Goal: Find specific page/section: Find specific page/section

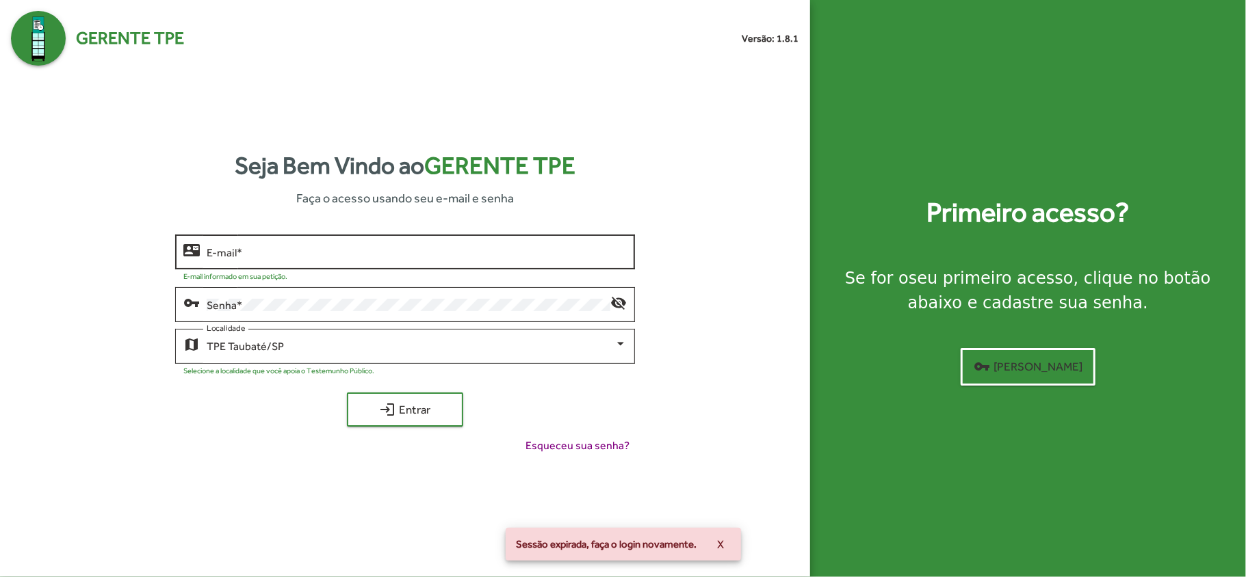
click at [207, 246] on input "E-mail *" at bounding box center [417, 252] width 420 height 12
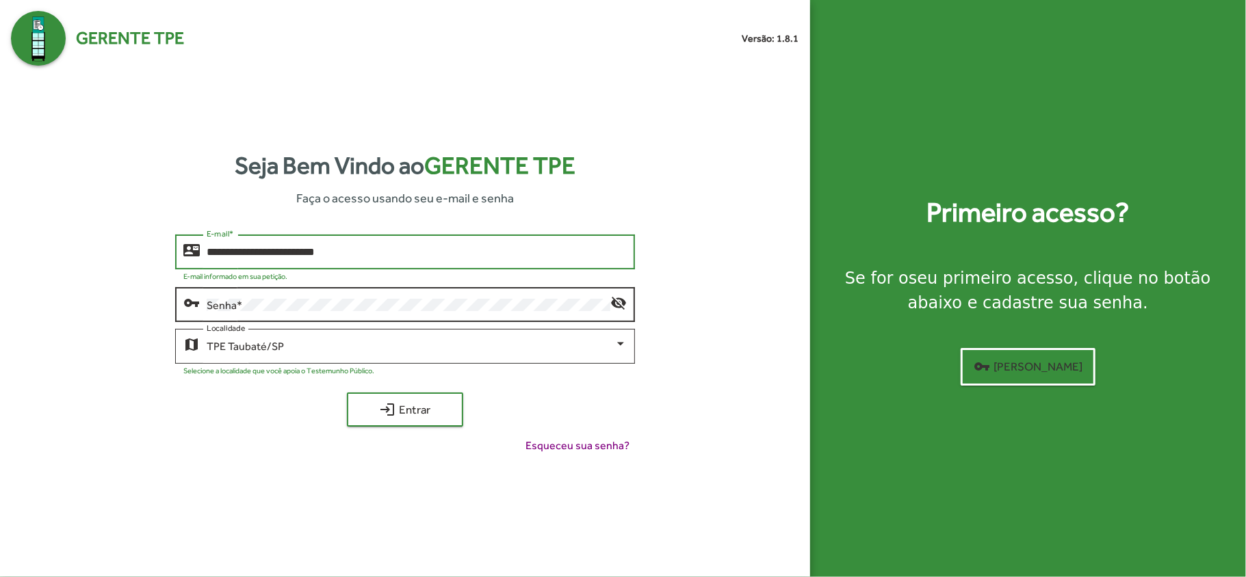
type input "**********"
click at [202, 300] on div "vpn_key" at bounding box center [194, 302] width 23 height 16
click at [621, 304] on mat-icon "visibility_off" at bounding box center [618, 302] width 16 height 16
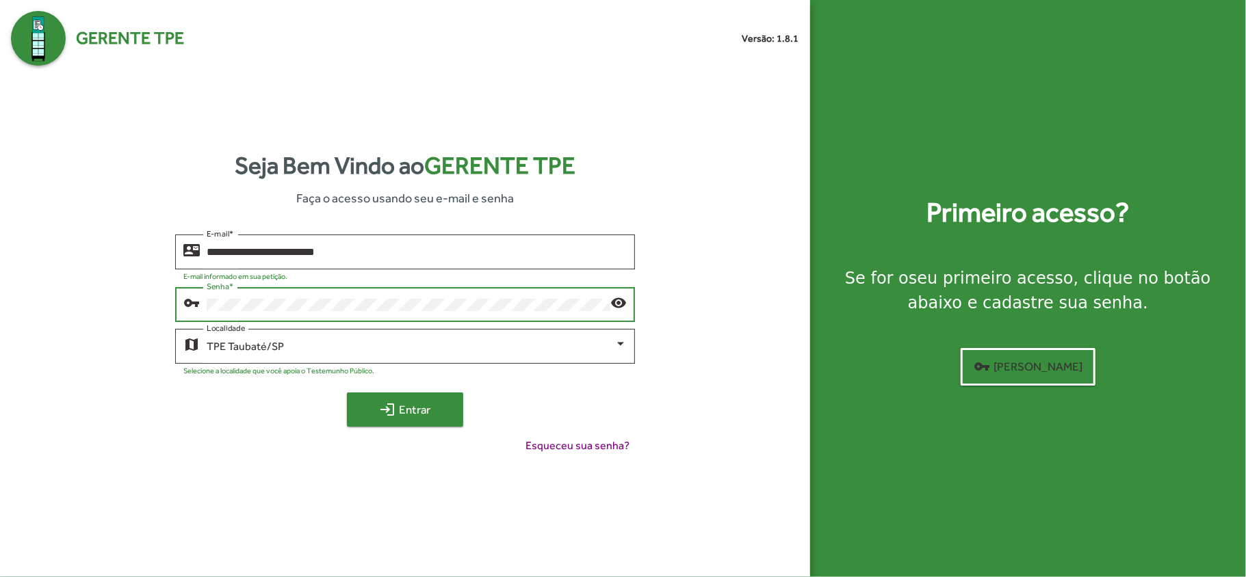
click at [402, 410] on span "login Entrar" at bounding box center [405, 409] width 92 height 25
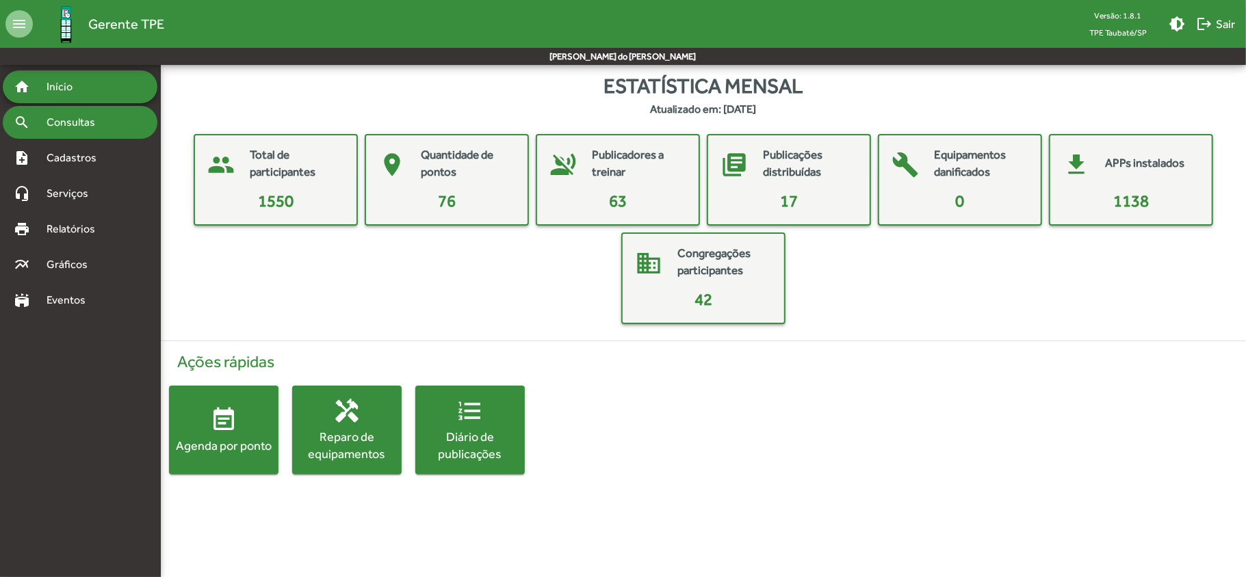
click at [68, 120] on span "Consultas" at bounding box center [75, 122] width 75 height 16
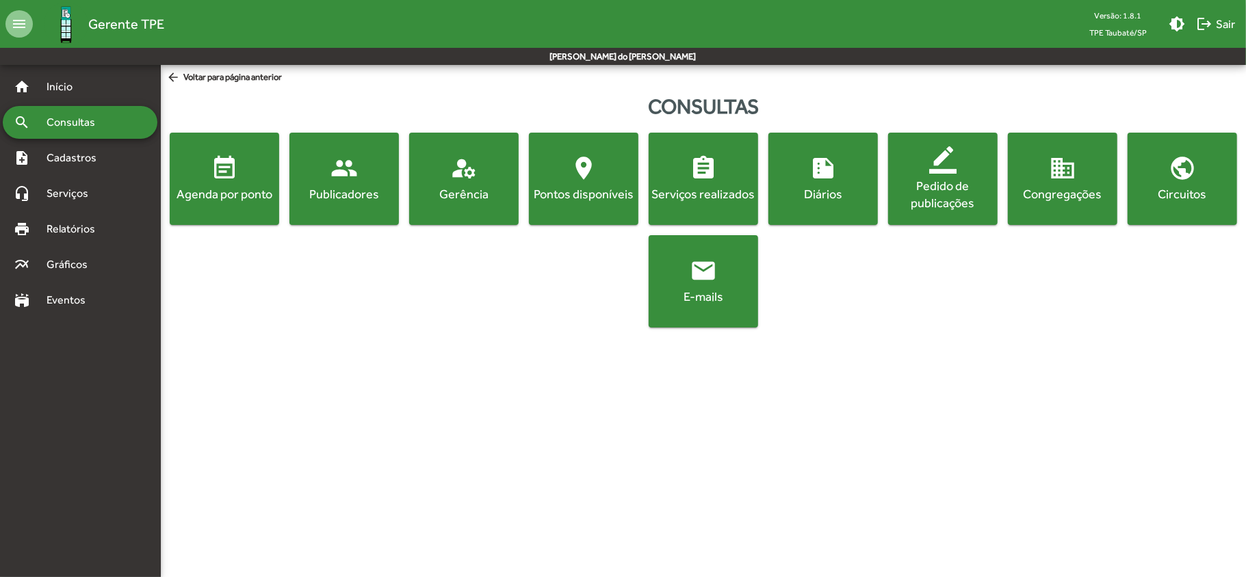
click at [216, 203] on button "event_note Agenda por ponto" at bounding box center [224, 179] width 109 height 92
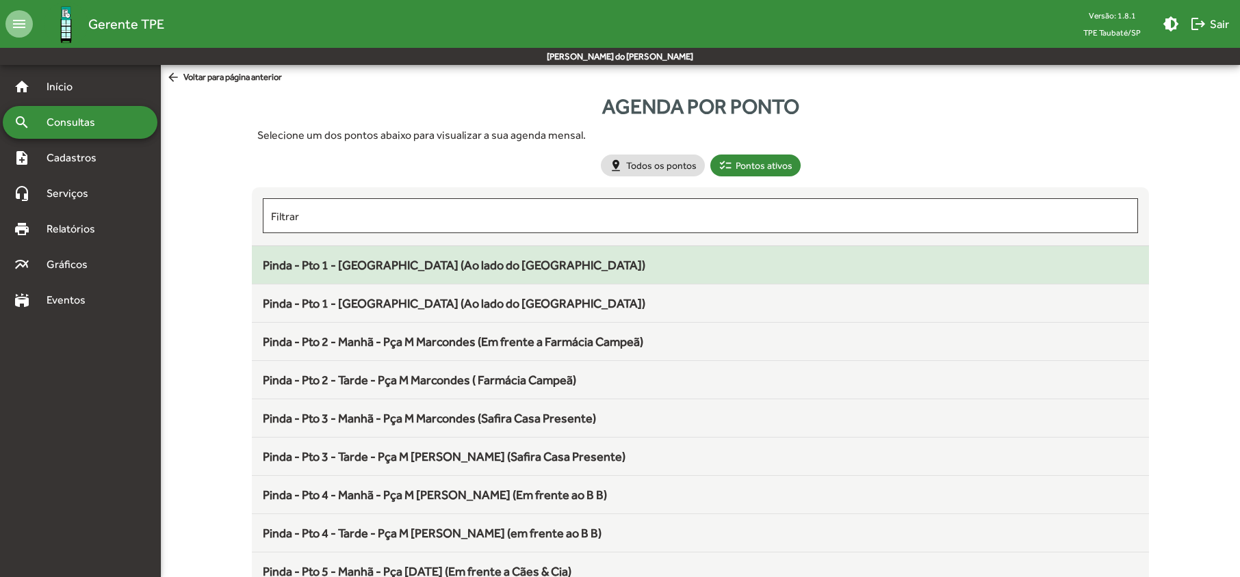
click at [362, 269] on span "Pinda - Pto 1 - [GEOGRAPHIC_DATA] (Ao lado do [GEOGRAPHIC_DATA])" at bounding box center [454, 265] width 382 height 14
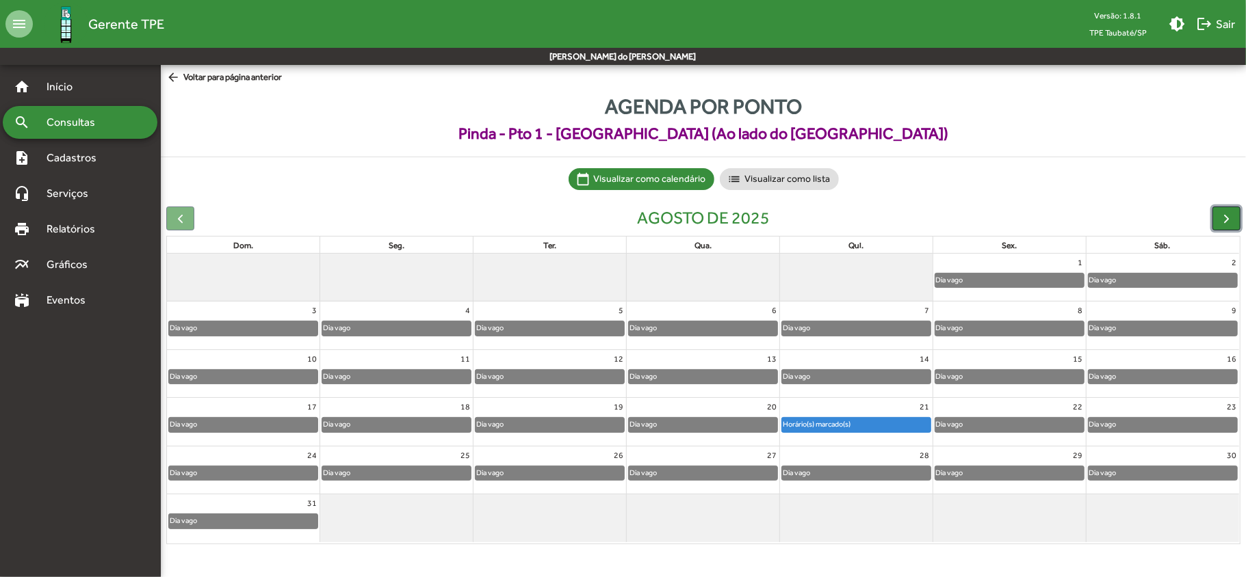
click at [1222, 220] on span "button" at bounding box center [1226, 218] width 14 height 14
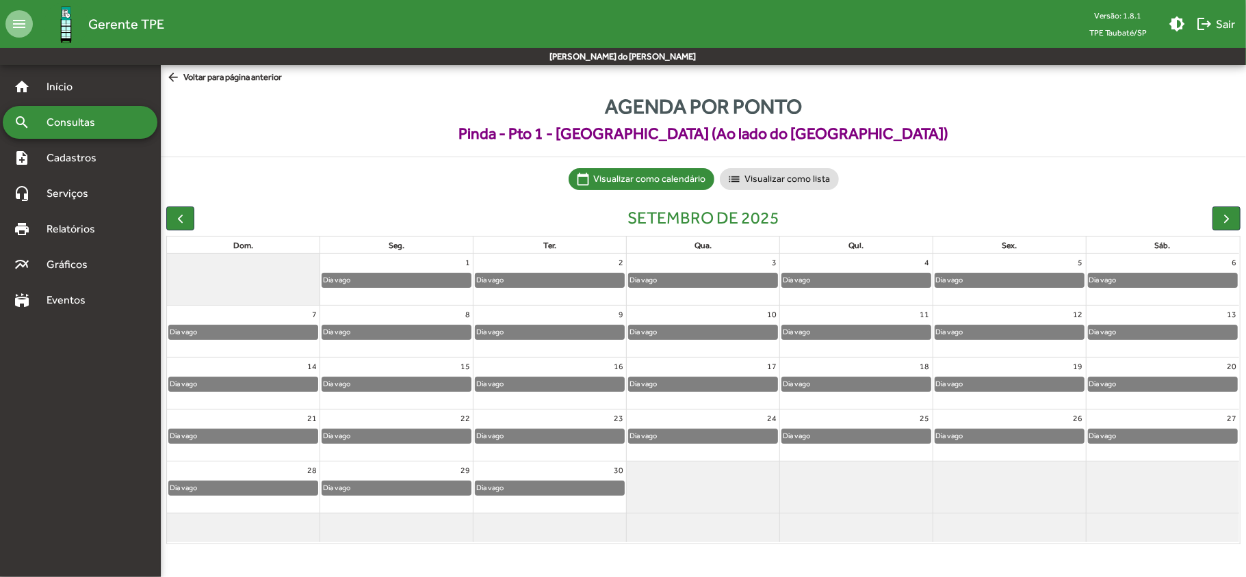
click at [97, 118] on span "Consultas" at bounding box center [75, 122] width 75 height 16
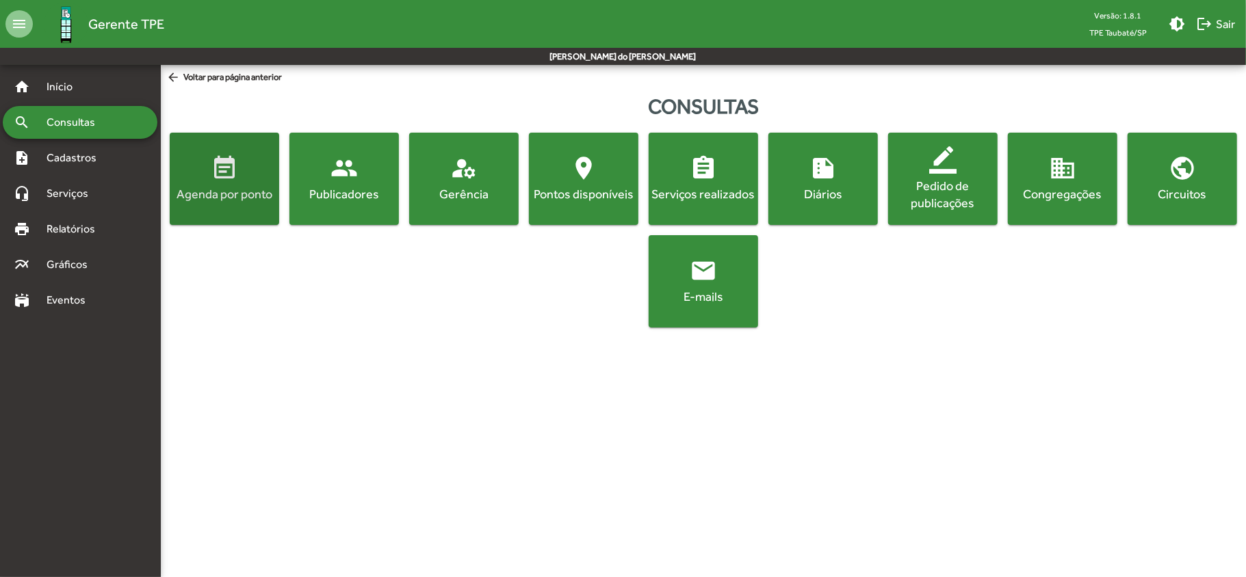
click at [200, 207] on button "event_note Agenda por ponto" at bounding box center [224, 179] width 109 height 92
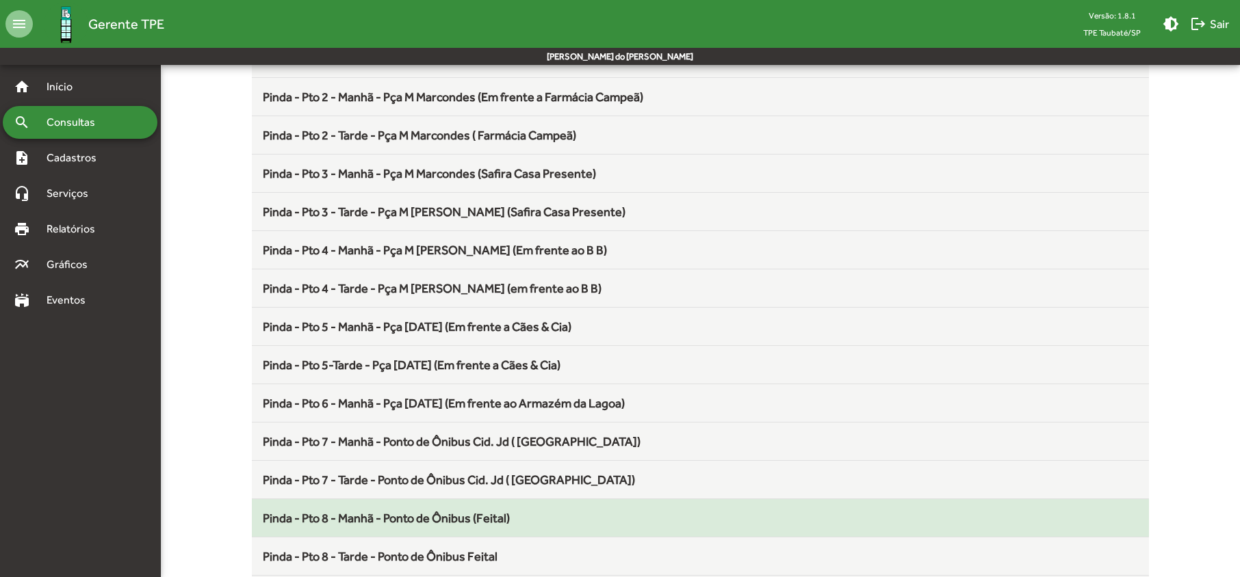
scroll to position [274, 0]
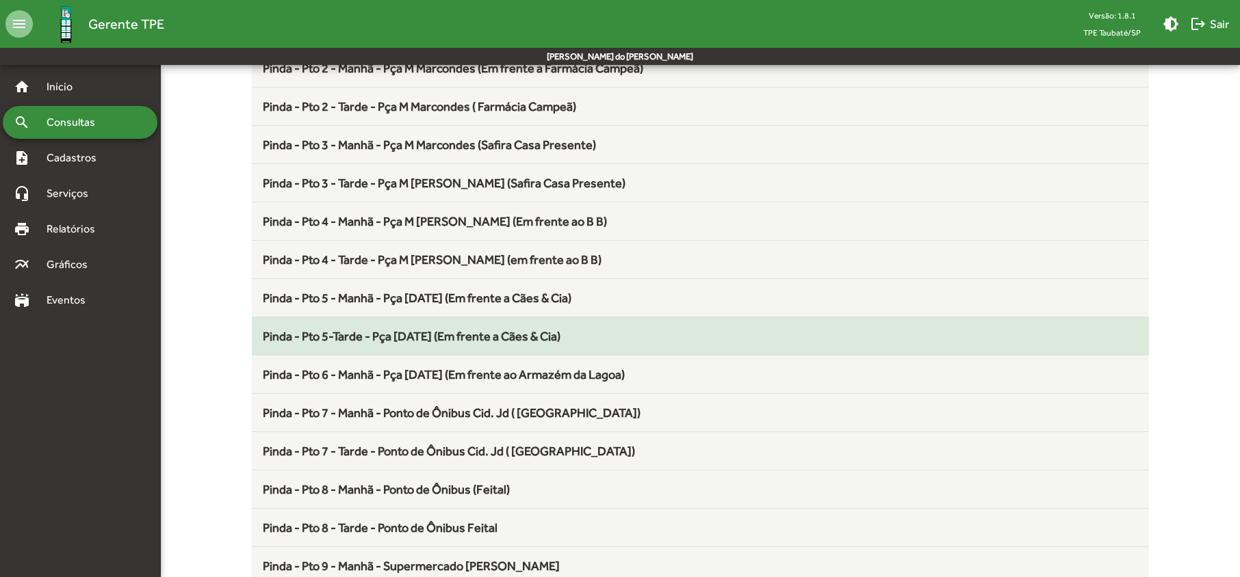
click at [403, 342] on span "Pinda - Pto 5-Tarde - Pça [DATE] (Em frente a Cães & Cia)" at bounding box center [412, 336] width 298 height 14
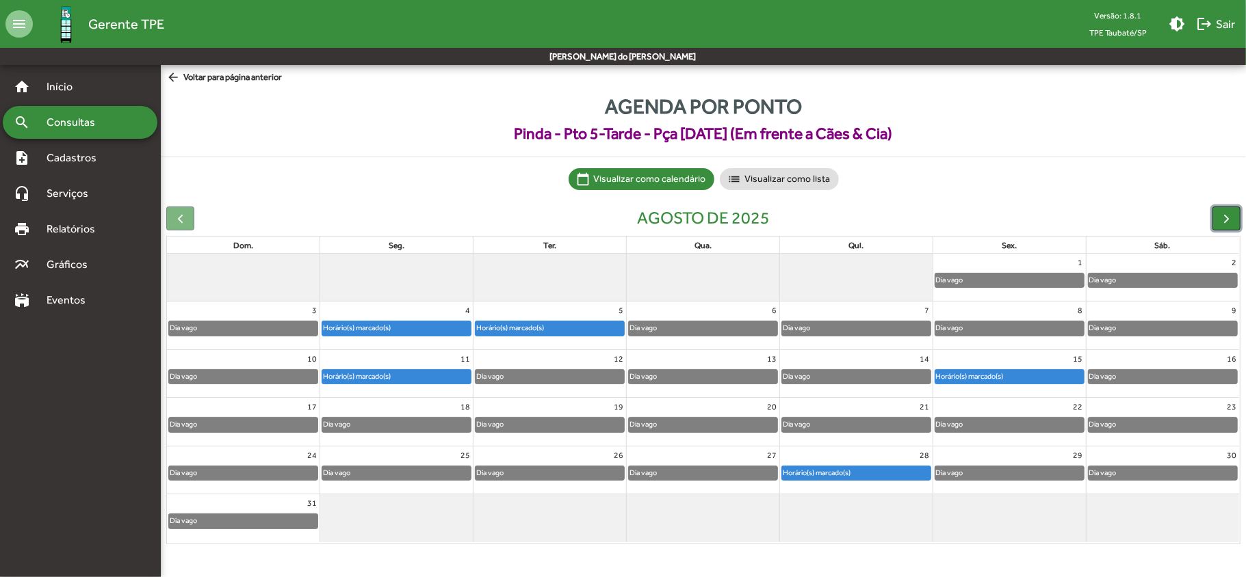
click at [1230, 216] on span "button" at bounding box center [1226, 218] width 14 height 14
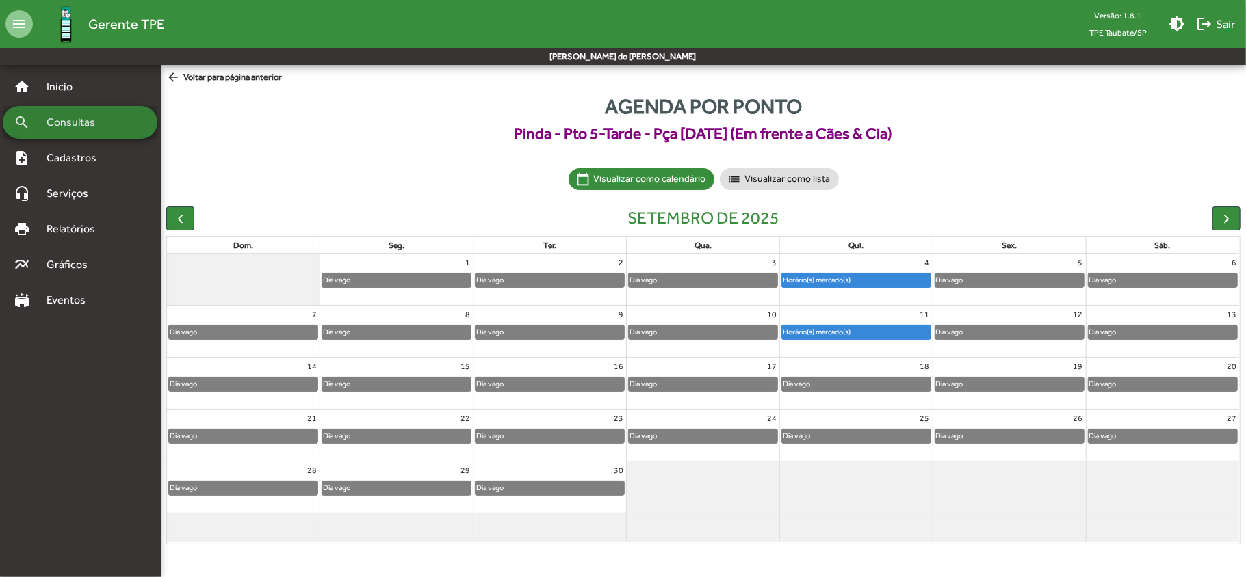
click at [109, 125] on span "Consultas" at bounding box center [75, 122] width 75 height 16
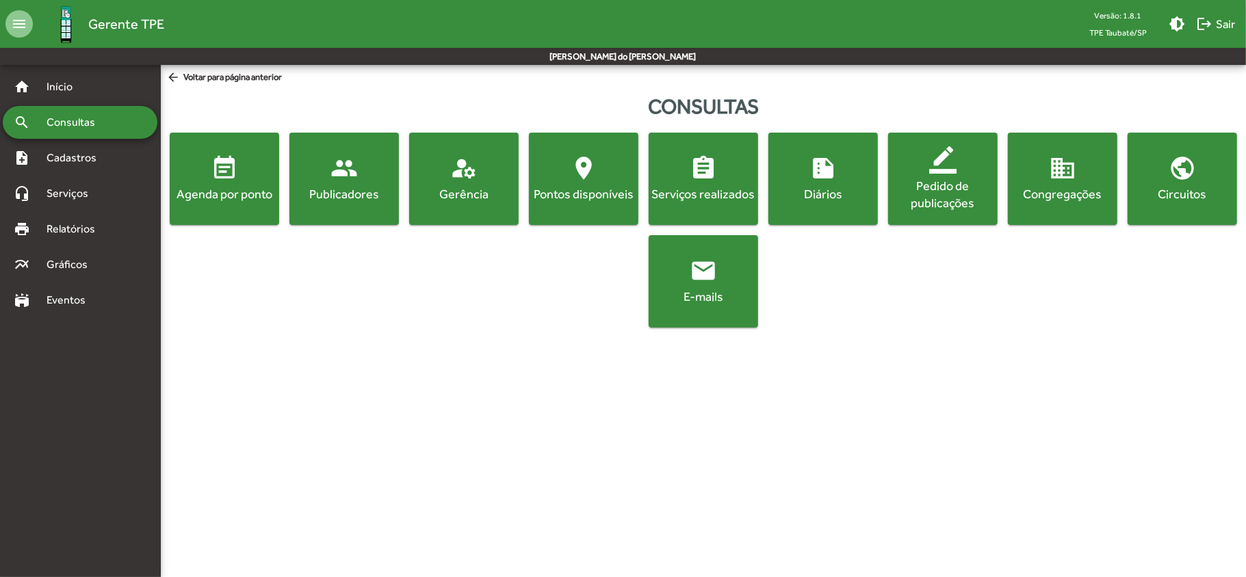
click at [217, 214] on button "event_note Agenda por ponto" at bounding box center [224, 179] width 109 height 92
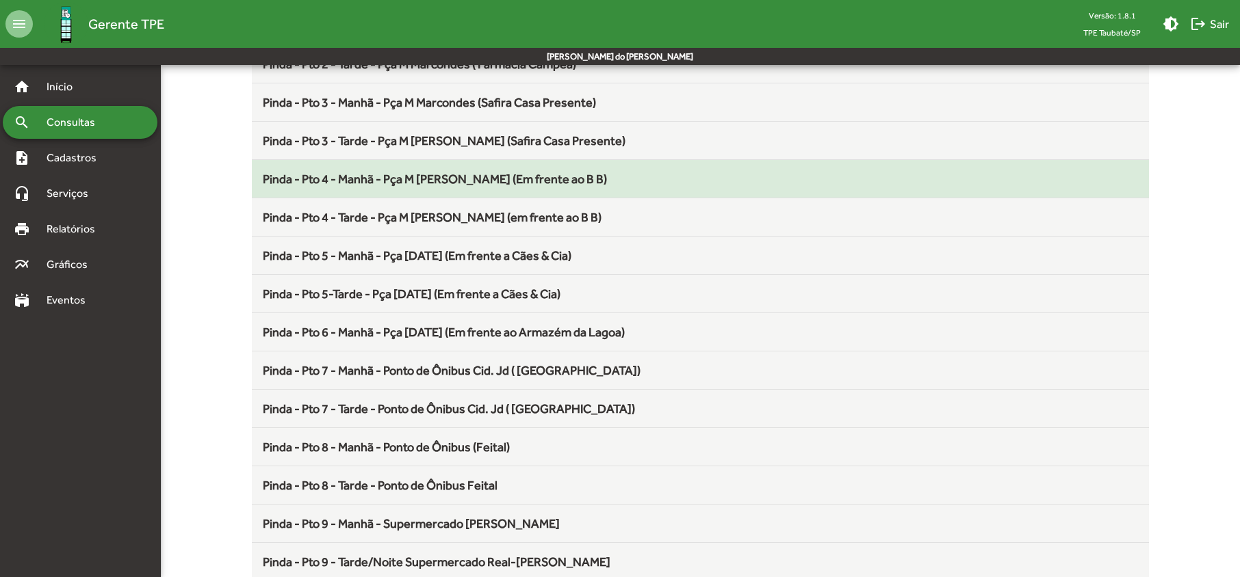
scroll to position [274, 0]
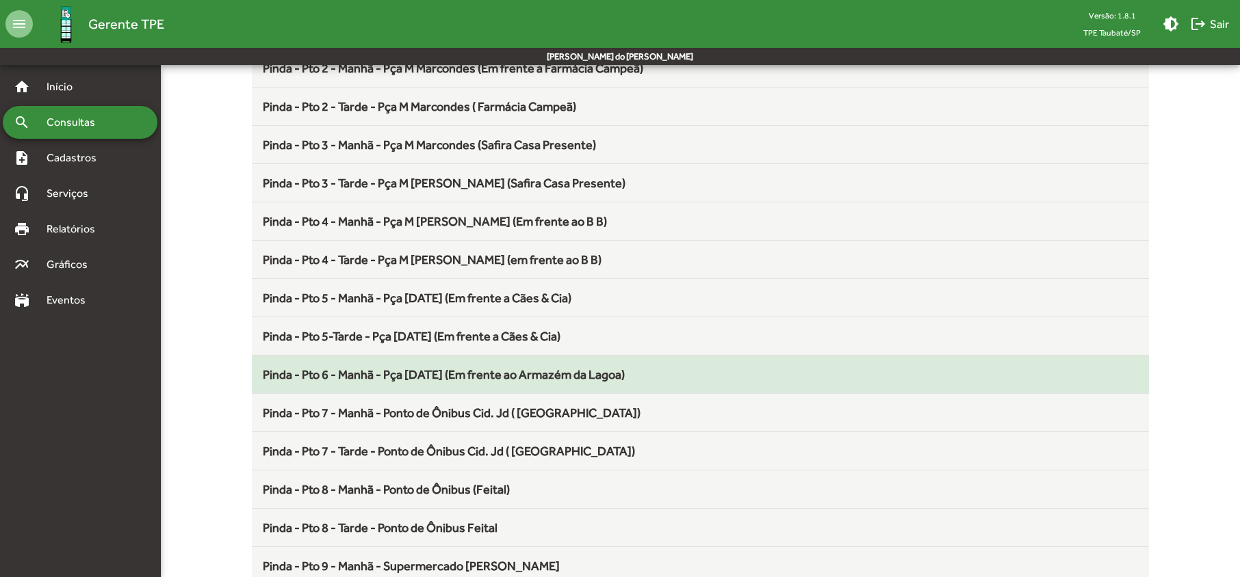
click at [357, 382] on span "Pinda - Pto 6 - Manhã - Pça [DATE] (Em frente ao Armazém da Lagoa)" at bounding box center [444, 374] width 362 height 14
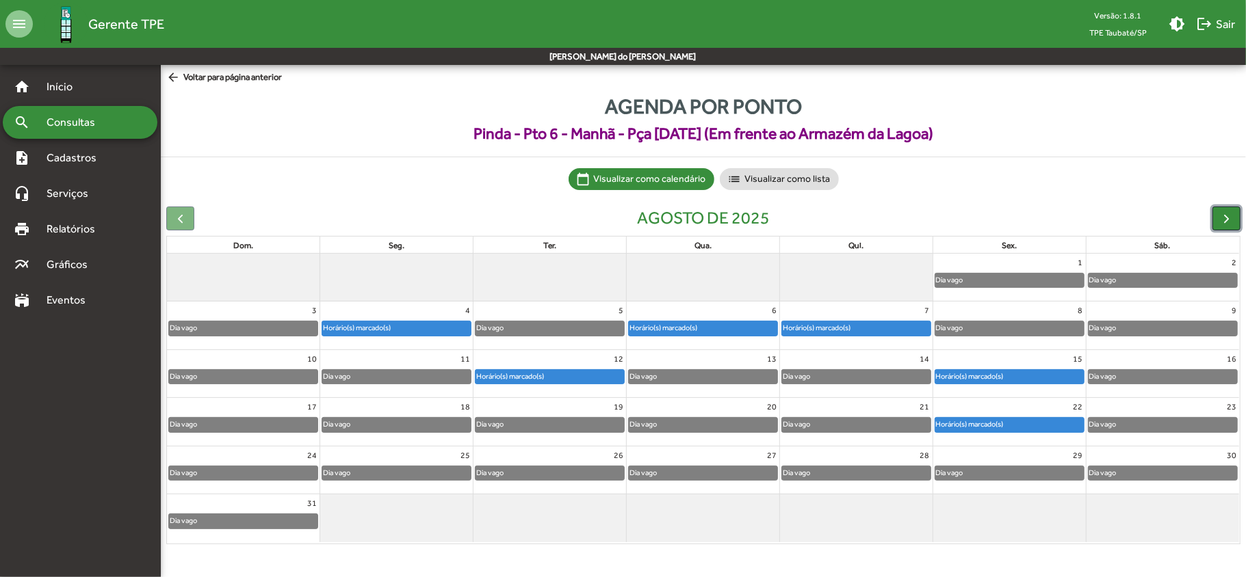
click at [1226, 219] on span "button" at bounding box center [1226, 218] width 14 height 14
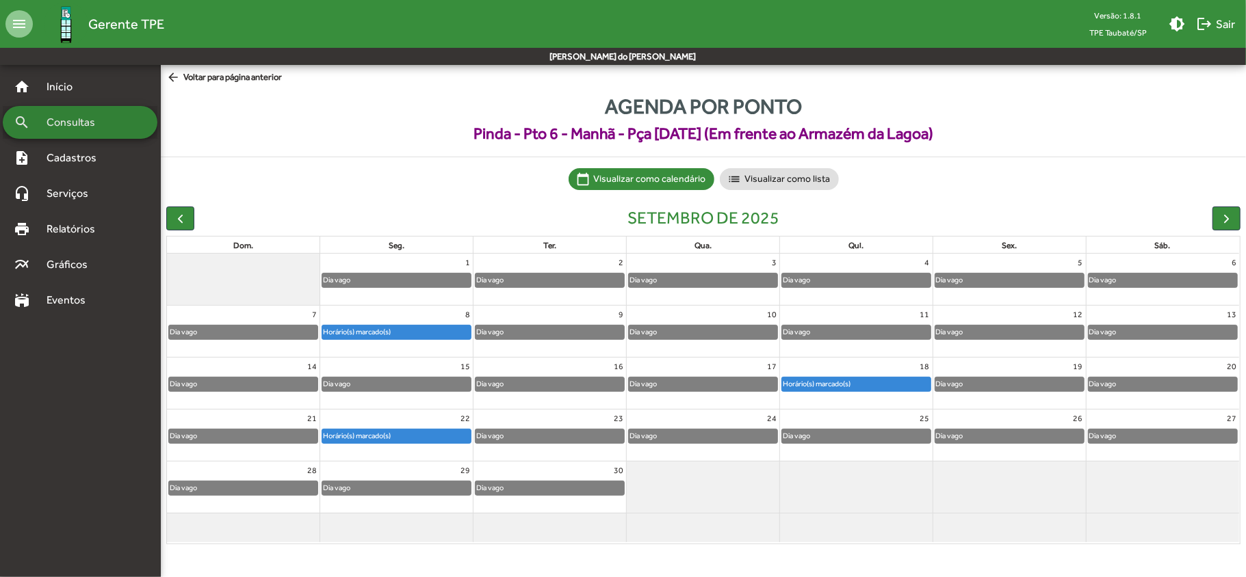
click at [109, 122] on span "Consultas" at bounding box center [75, 122] width 75 height 16
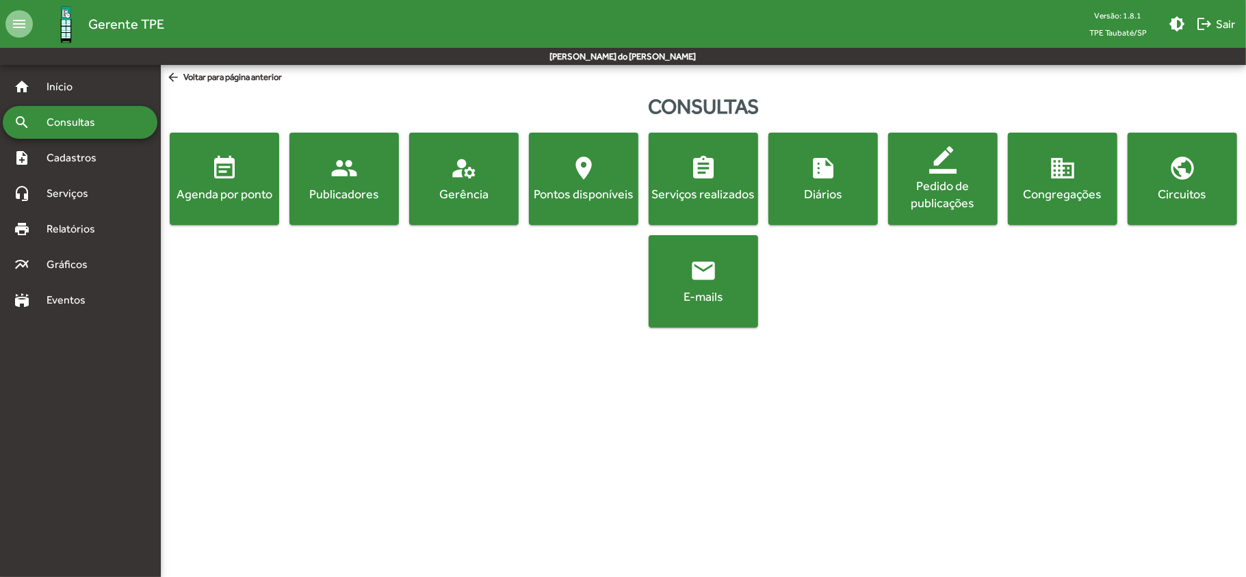
click at [201, 208] on button "event_note Agenda por ponto" at bounding box center [224, 179] width 109 height 92
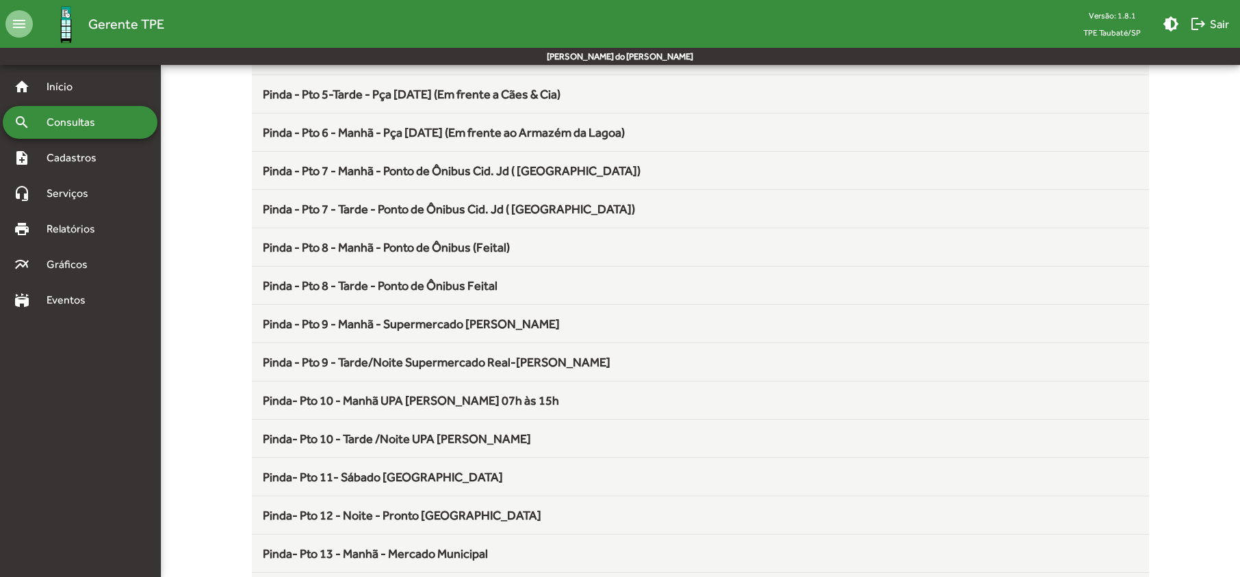
scroll to position [547, 0]
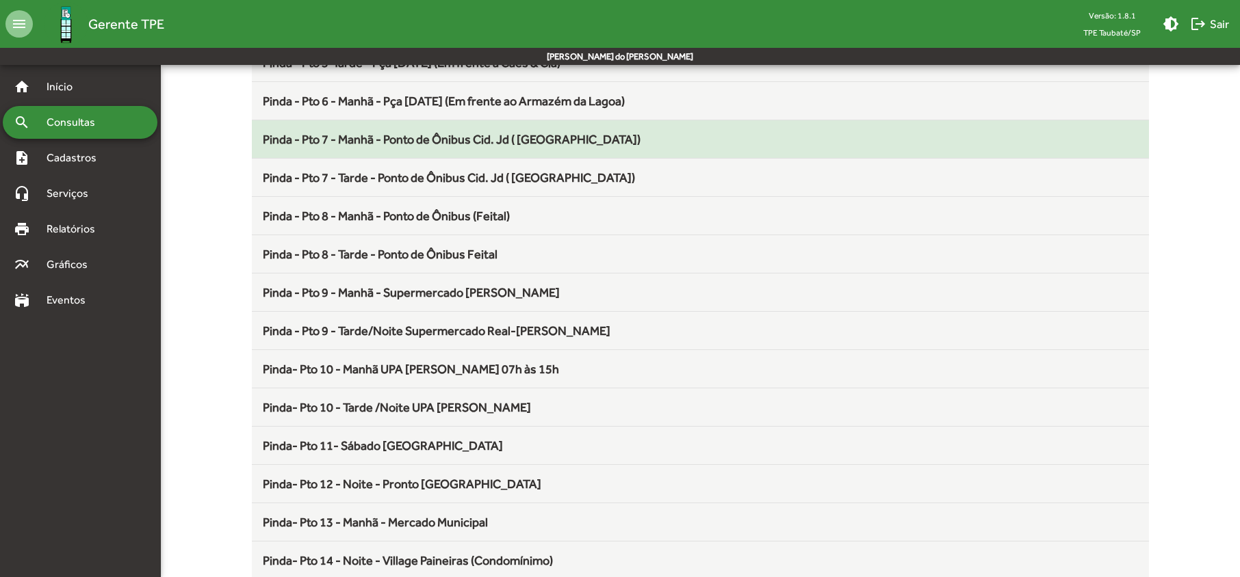
click at [400, 146] on span "Pinda - Pto 7 - Manhã - Ponto de Ônibus Cid. Jd ( [GEOGRAPHIC_DATA])" at bounding box center [452, 139] width 378 height 14
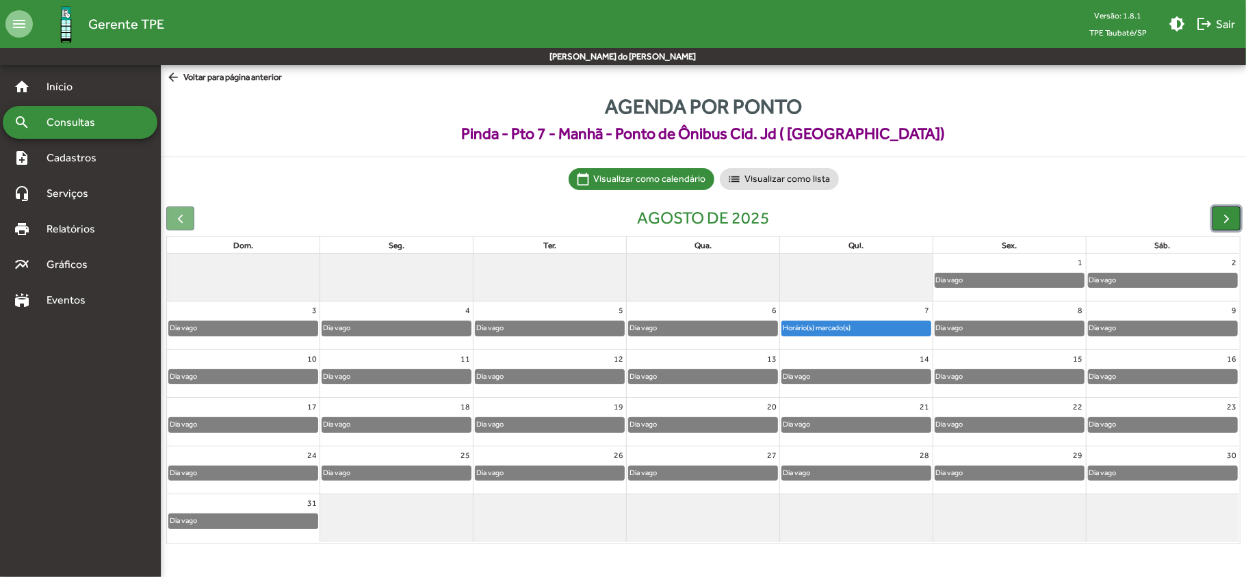
click at [1225, 215] on span "button" at bounding box center [1226, 218] width 14 height 14
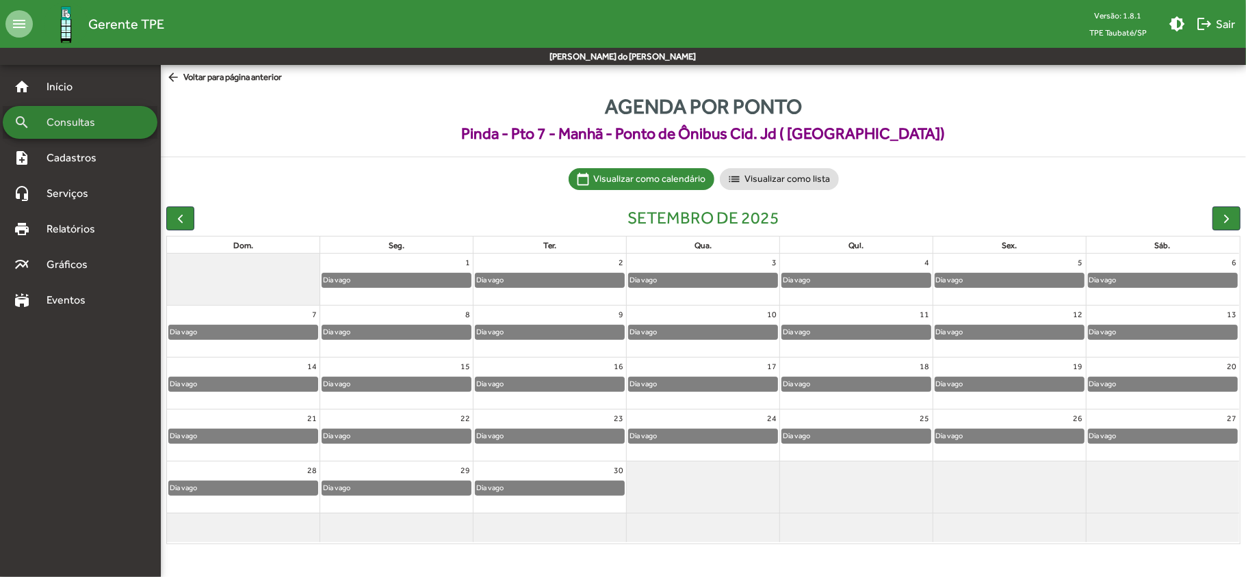
click at [45, 125] on span "Consultas" at bounding box center [75, 122] width 75 height 16
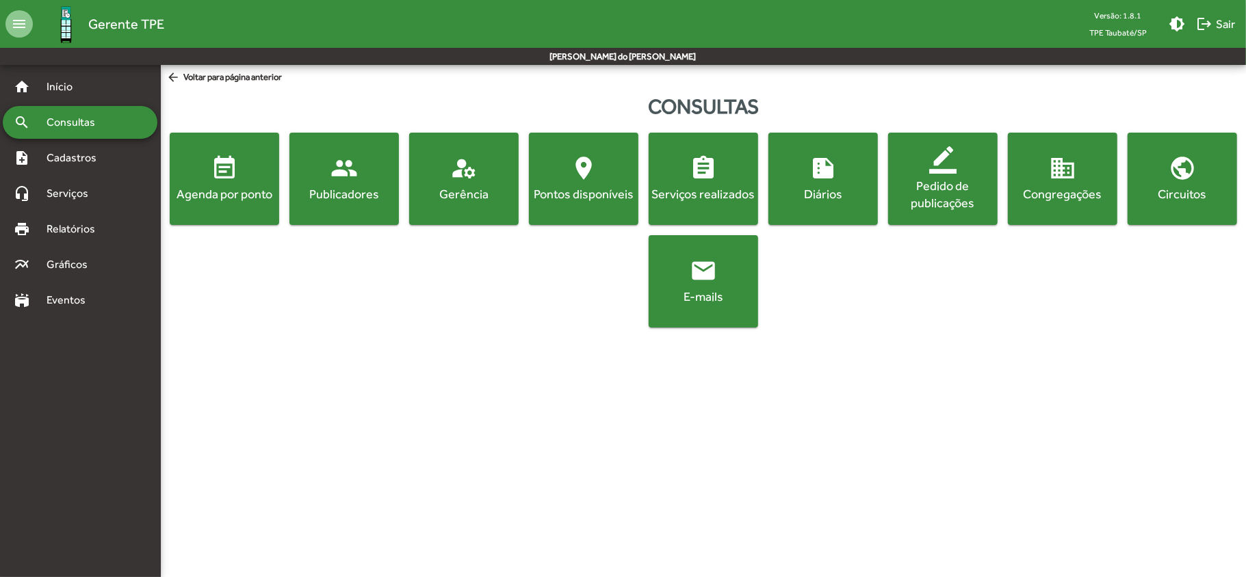
click at [257, 170] on span "event_note Agenda por ponto" at bounding box center [224, 179] width 104 height 48
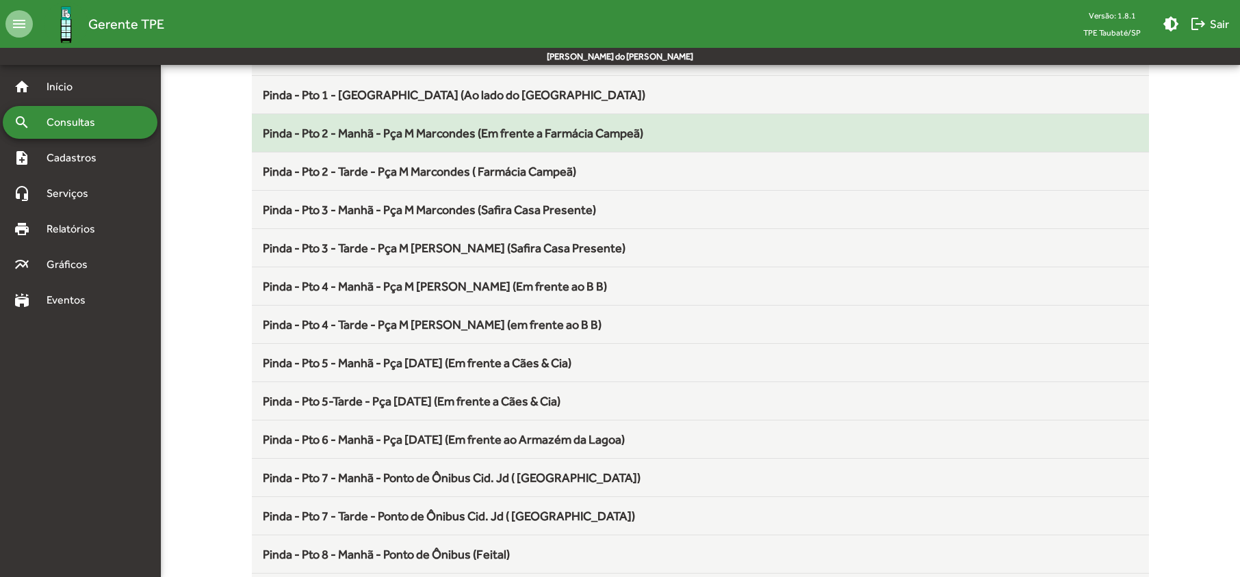
scroll to position [274, 0]
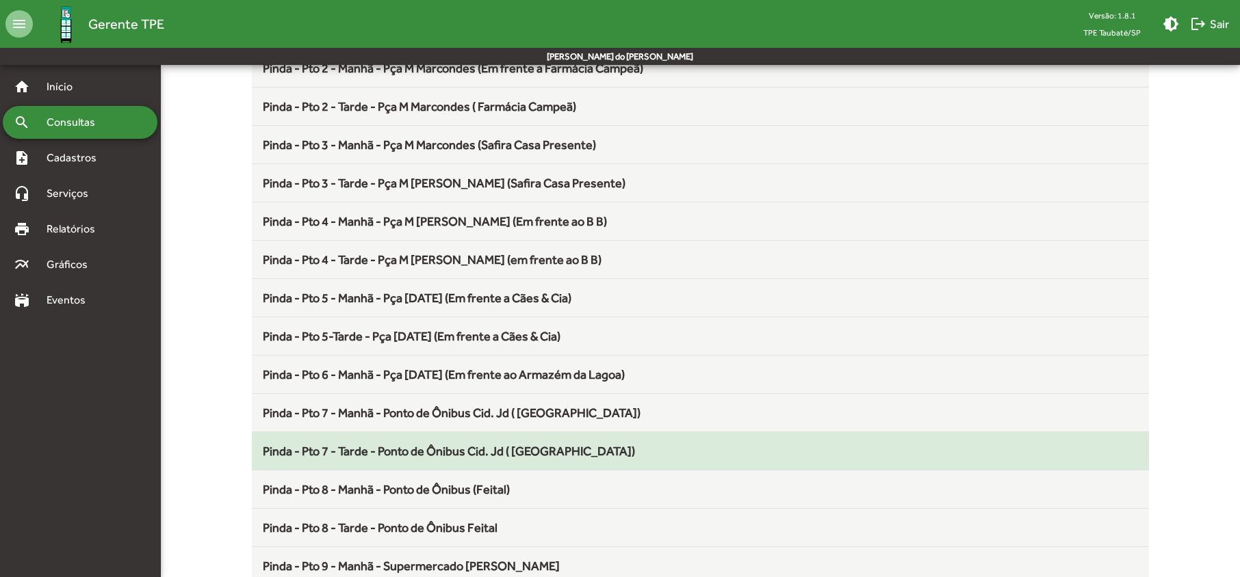
click at [400, 456] on span "Pinda - Pto 7 - Tarde - Ponto de Ônibus Cid. Jd ( [GEOGRAPHIC_DATA])" at bounding box center [449, 451] width 372 height 14
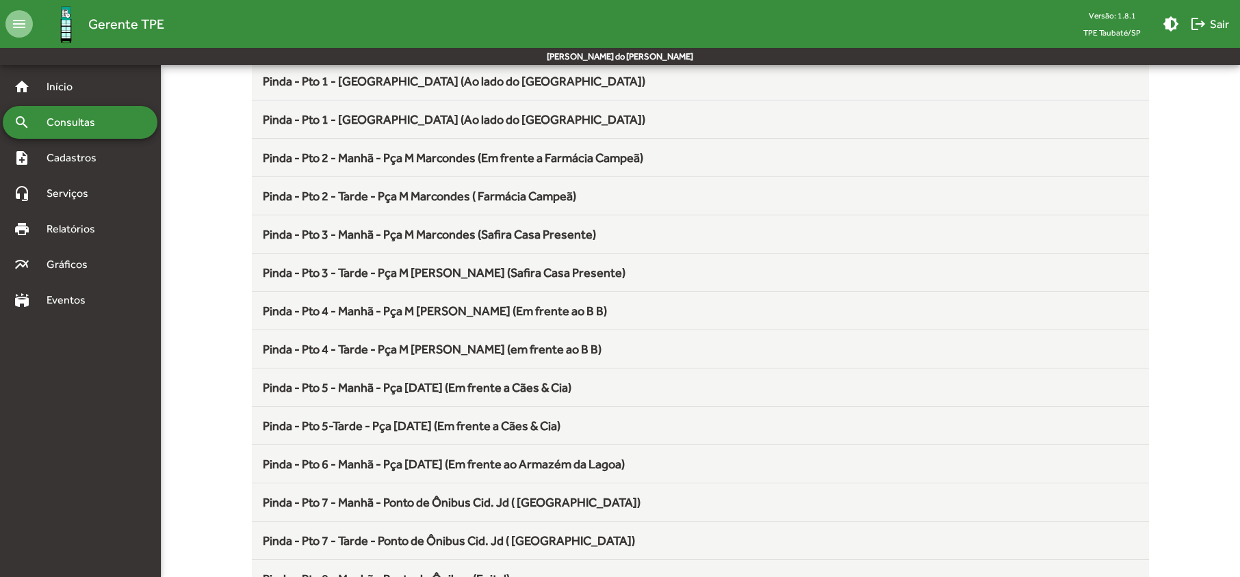
scroll to position [182, 0]
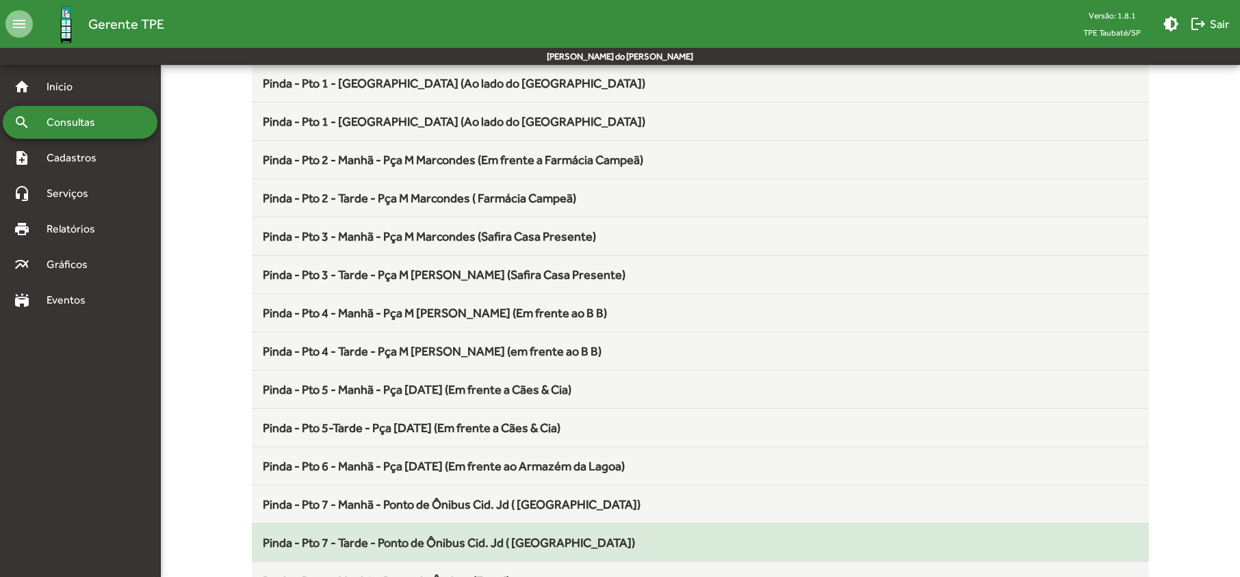
click at [395, 550] on span "Pinda - Pto 7 - Tarde - Ponto de Ônibus Cid. Jd ( [GEOGRAPHIC_DATA])" at bounding box center [449, 543] width 372 height 14
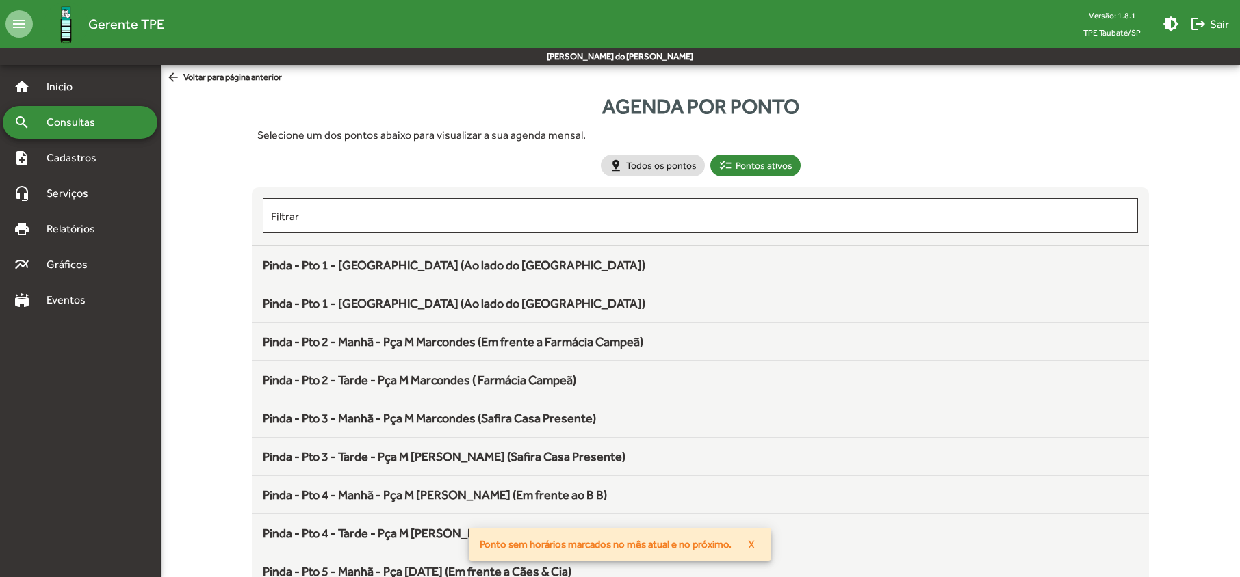
click at [81, 118] on span "Consultas" at bounding box center [75, 122] width 75 height 16
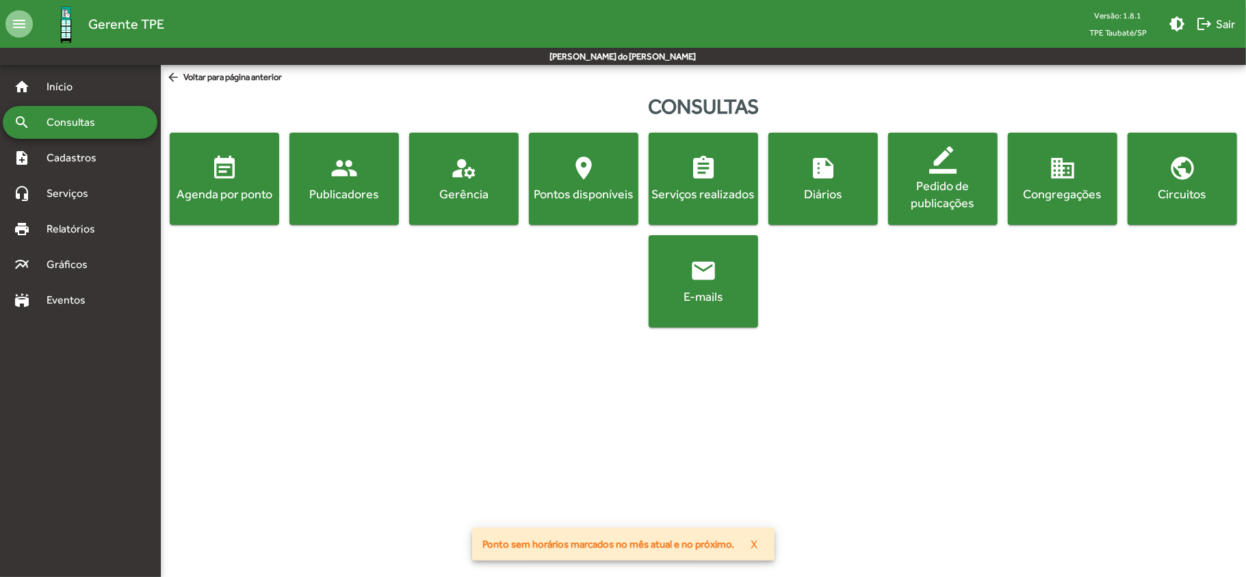
click at [220, 201] on div "Agenda por ponto" at bounding box center [224, 193] width 104 height 17
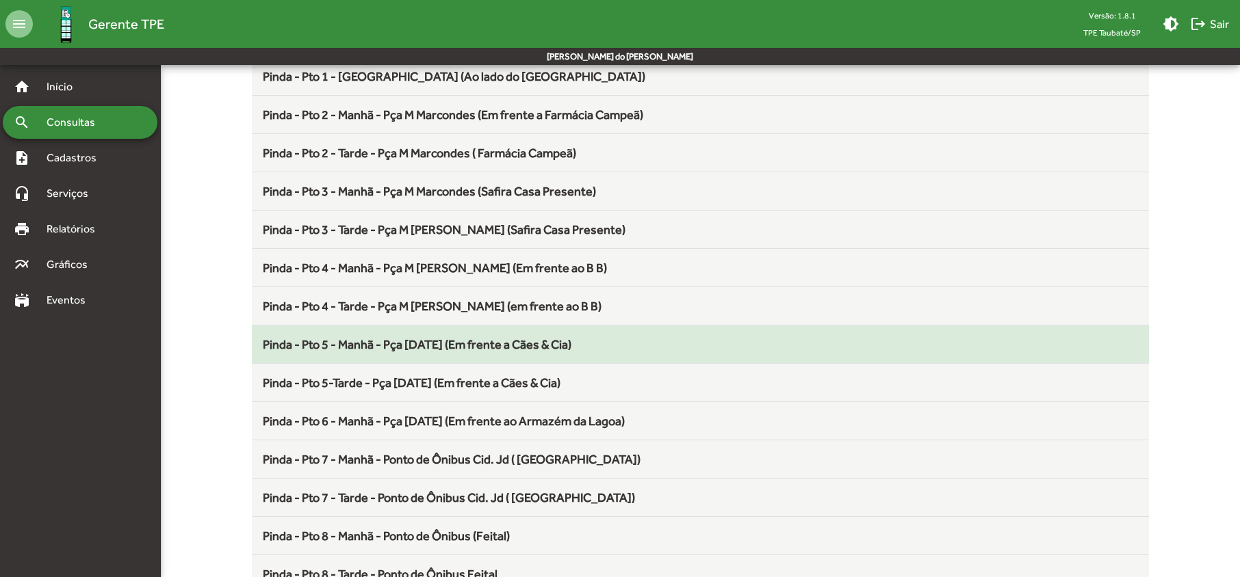
scroll to position [274, 0]
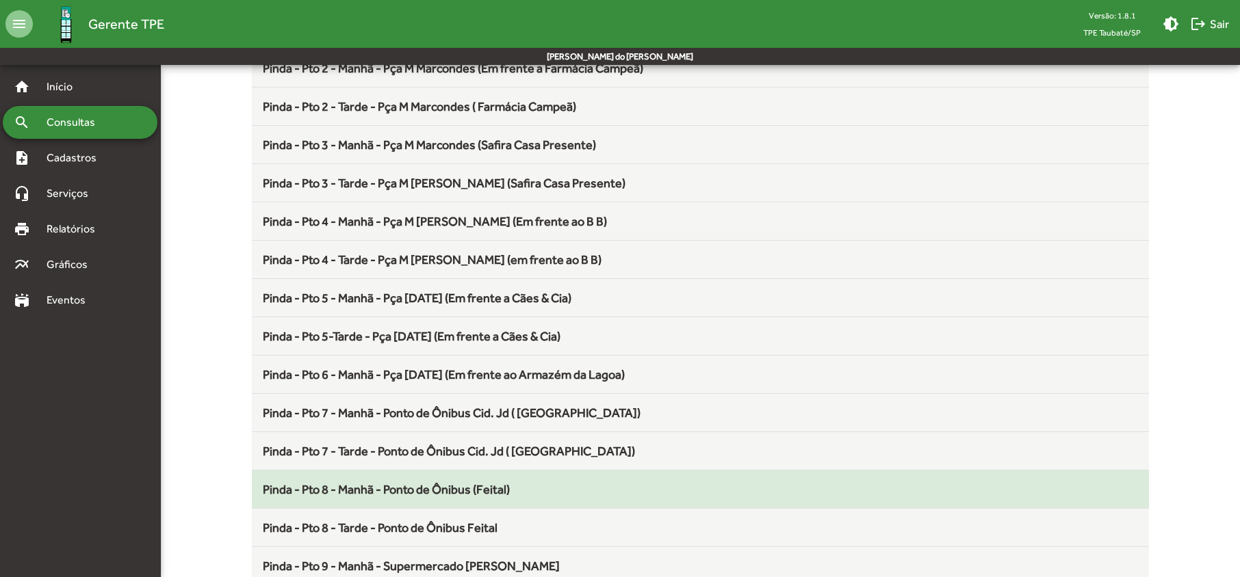
click at [375, 496] on span "Pinda - Pto 8 - Manhã - Ponto de Ônibus (Feital)" at bounding box center [386, 489] width 247 height 14
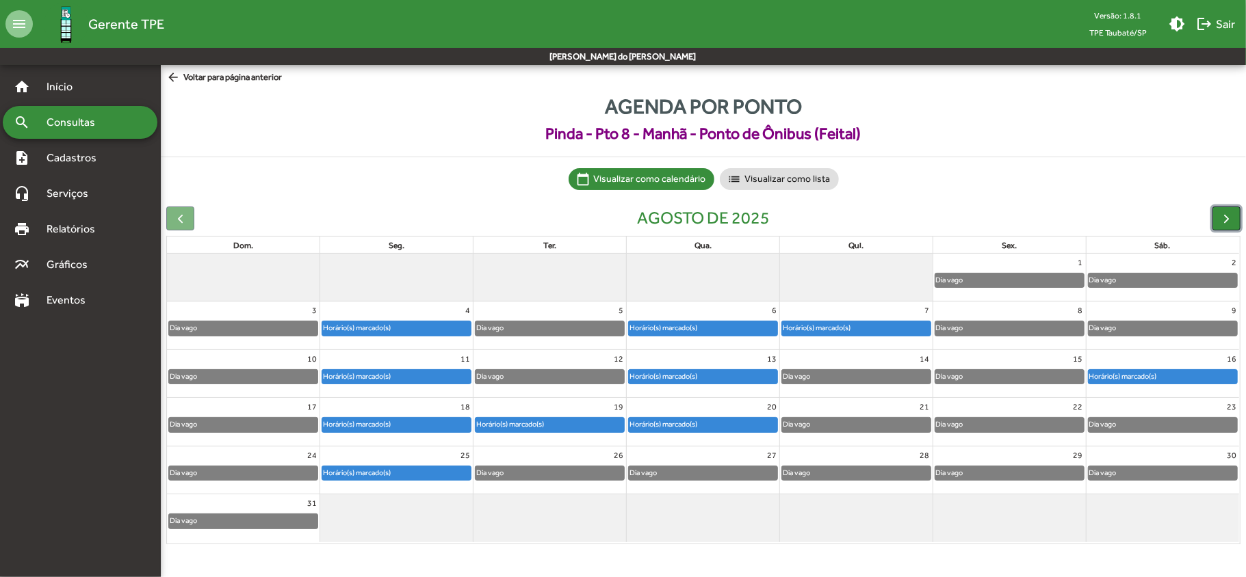
click at [1224, 214] on span "button" at bounding box center [1226, 218] width 14 height 14
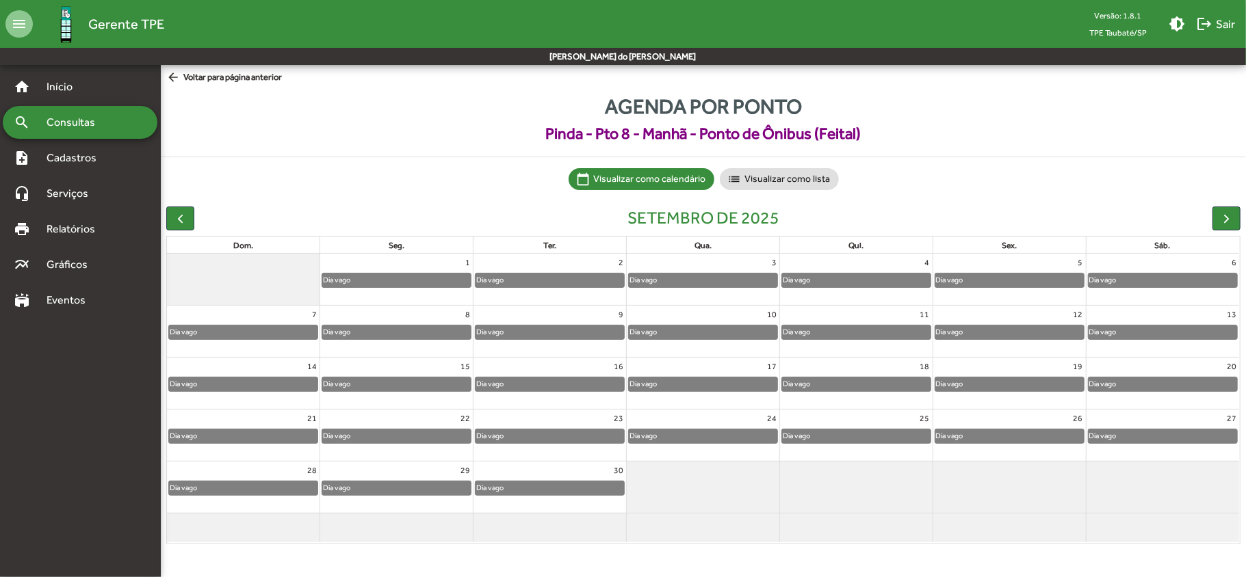
click at [71, 127] on span "Consultas" at bounding box center [75, 122] width 75 height 16
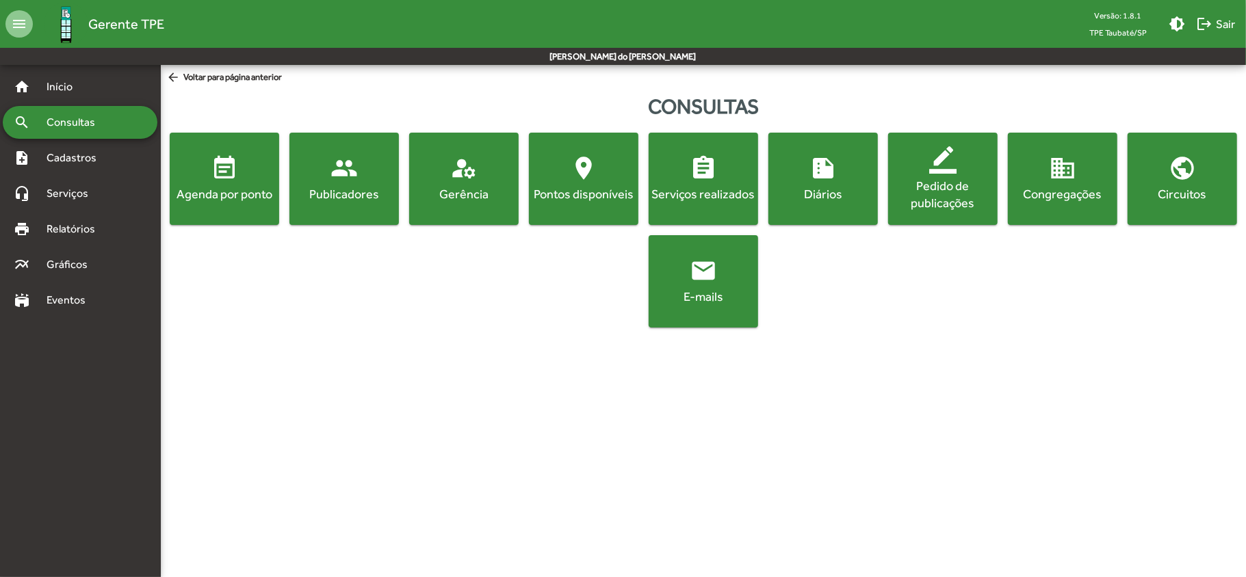
click at [227, 209] on button "event_note Agenda por ponto" at bounding box center [224, 179] width 109 height 92
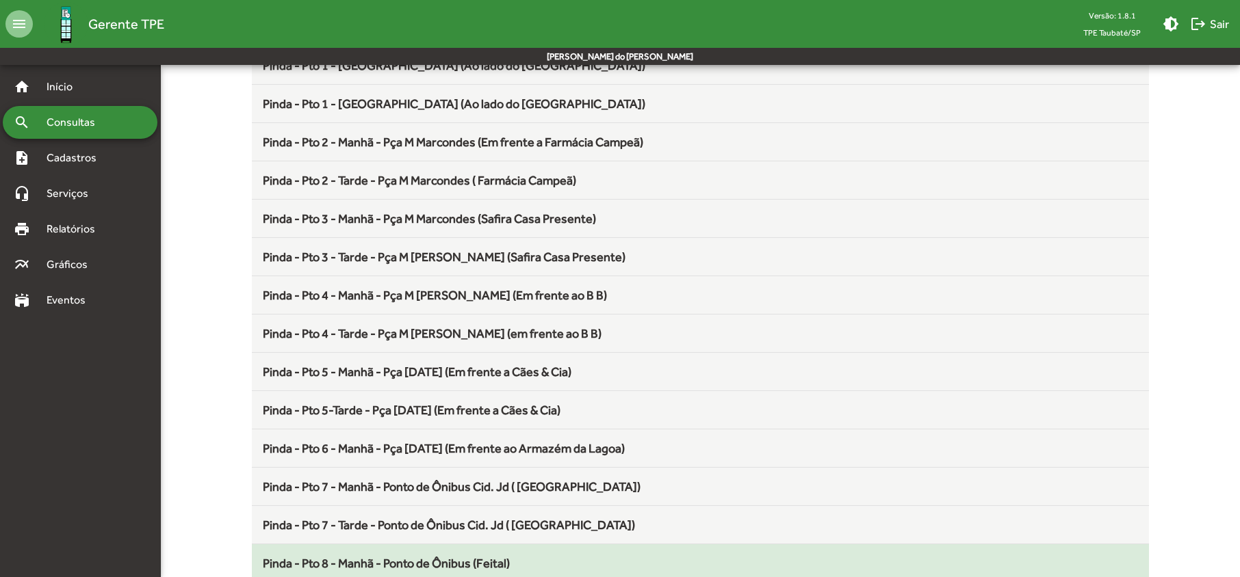
scroll to position [456, 0]
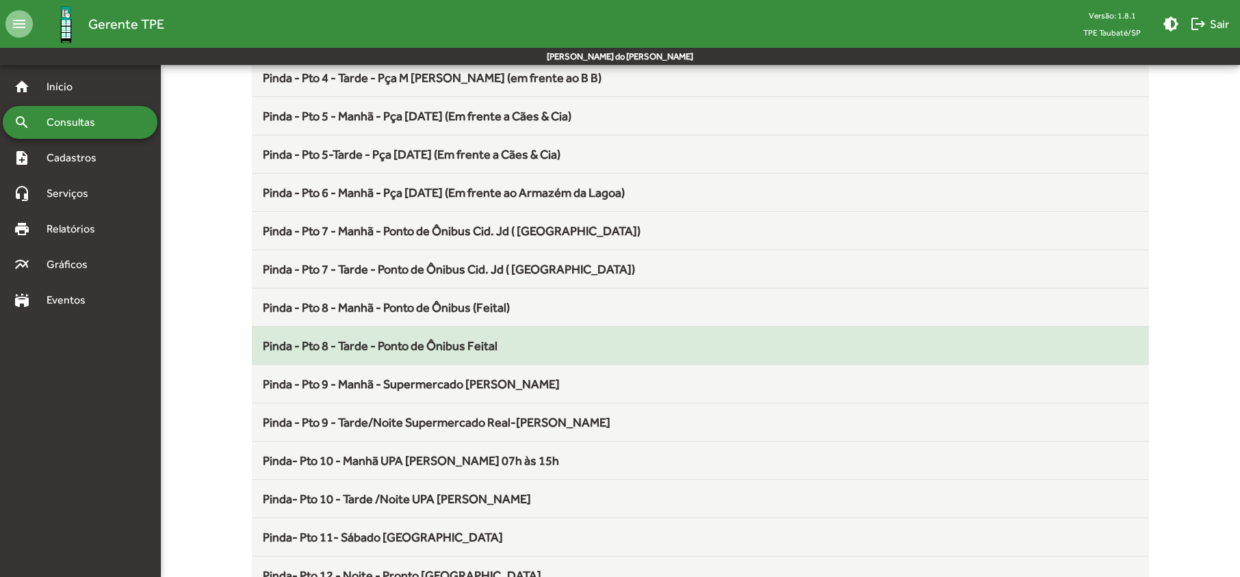
click at [400, 351] on span "Pinda - Pto 8 - Tarde - Ponto de Ônibus Feital" at bounding box center [380, 346] width 235 height 14
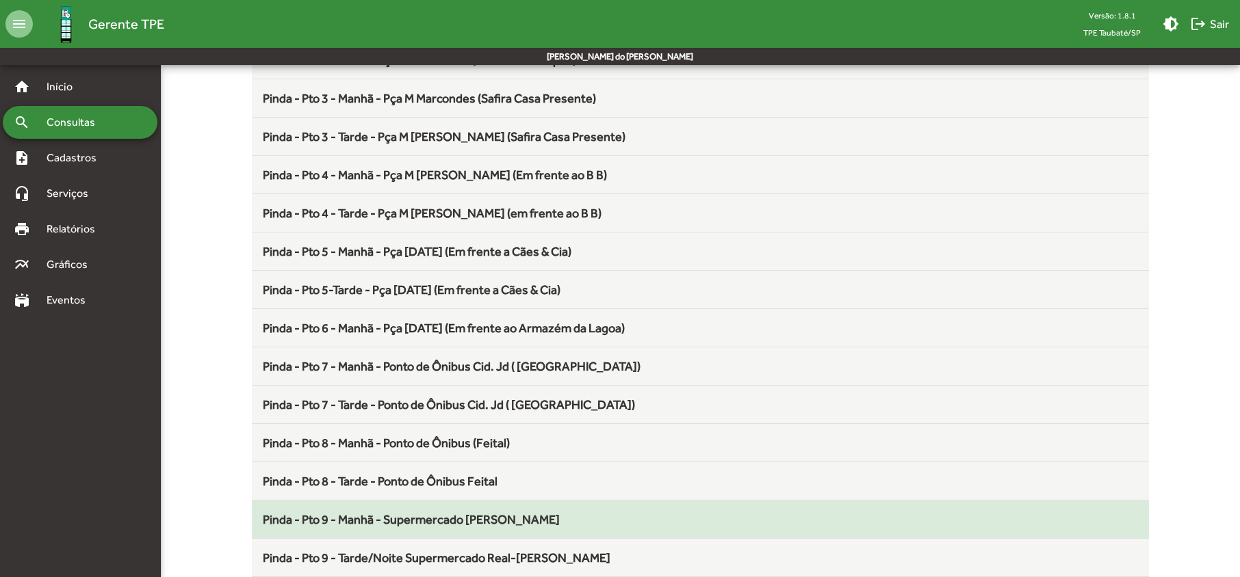
scroll to position [365, 0]
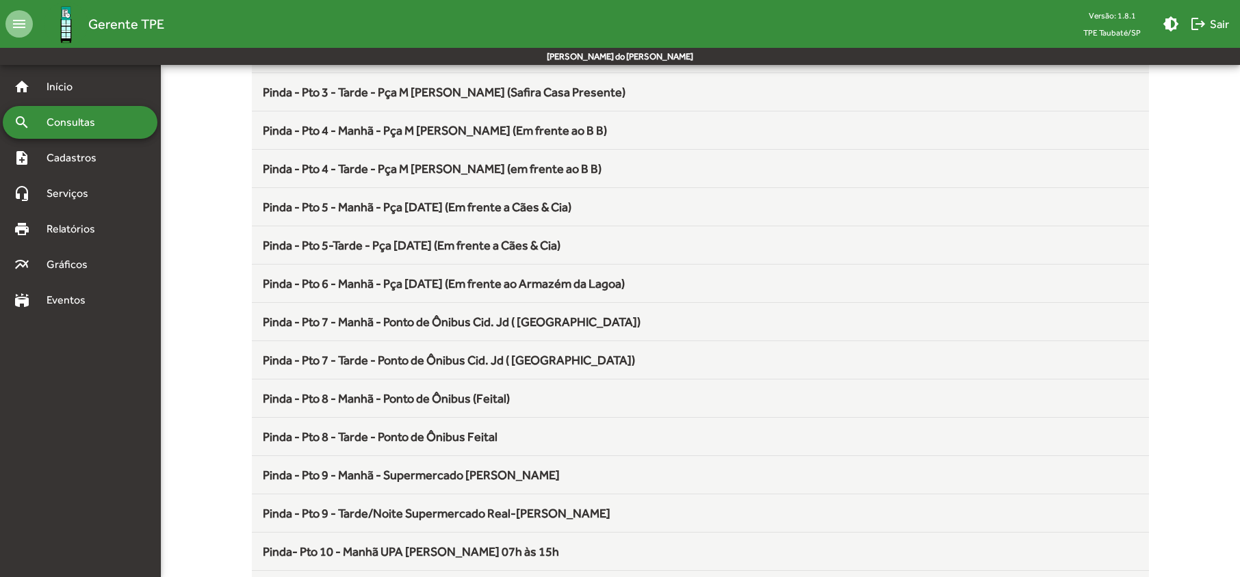
click at [386, 479] on span "Pinda - Pto 9 - Manhã - Supermercado [PERSON_NAME]" at bounding box center [411, 475] width 297 height 14
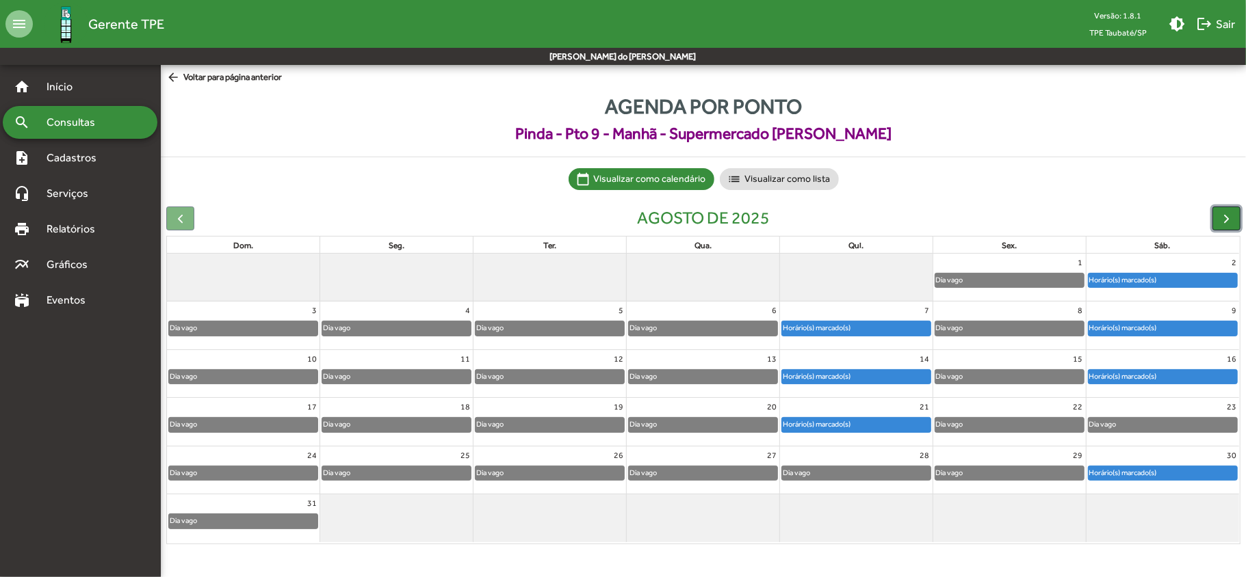
click at [1221, 215] on span "button" at bounding box center [1226, 218] width 14 height 14
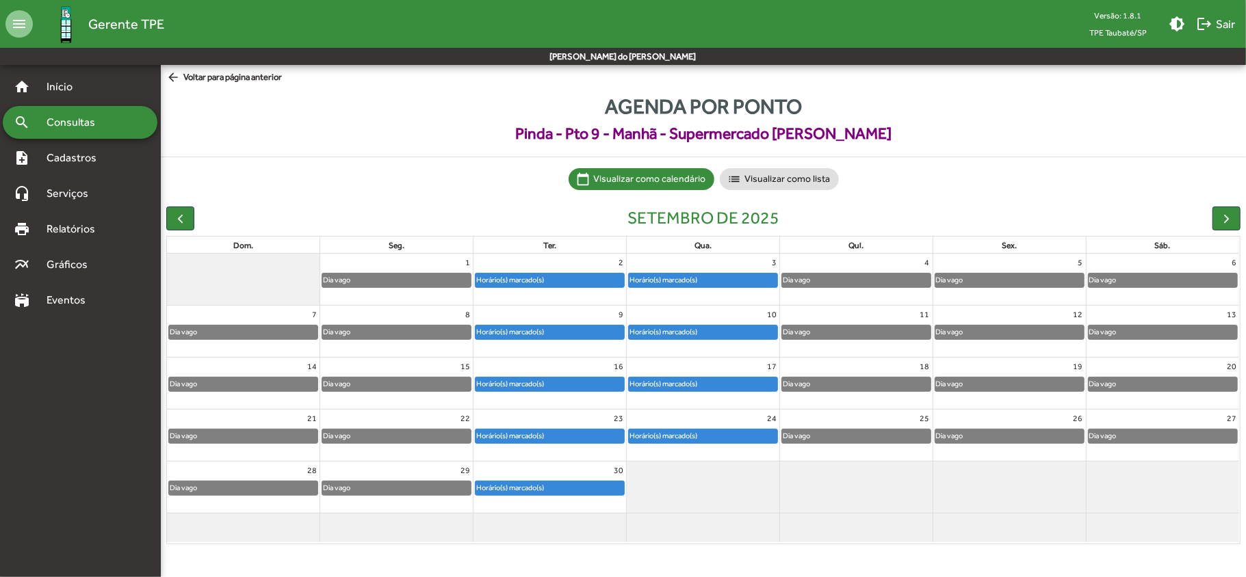
click at [77, 127] on span "Consultas" at bounding box center [75, 122] width 75 height 16
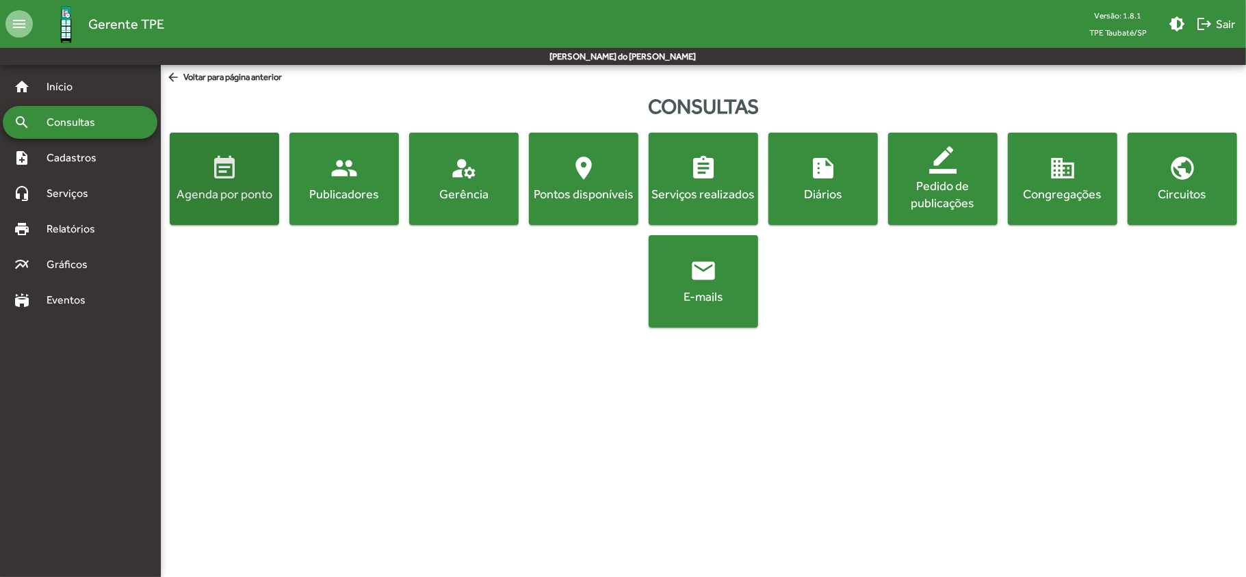
click at [187, 204] on button "event_note Agenda por ponto" at bounding box center [224, 179] width 109 height 92
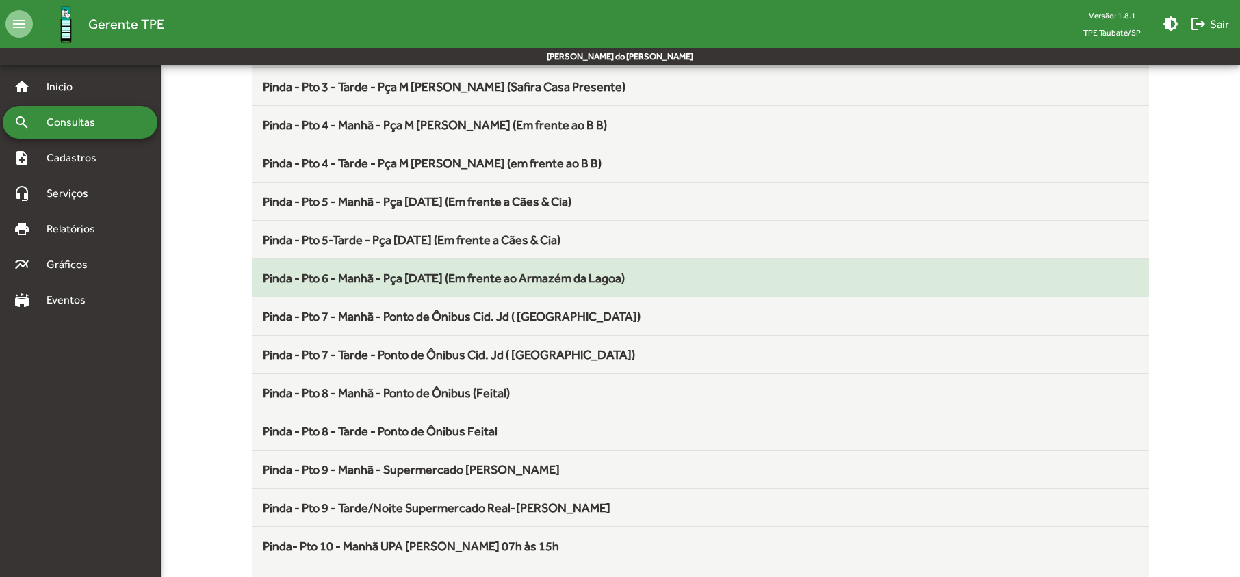
scroll to position [365, 0]
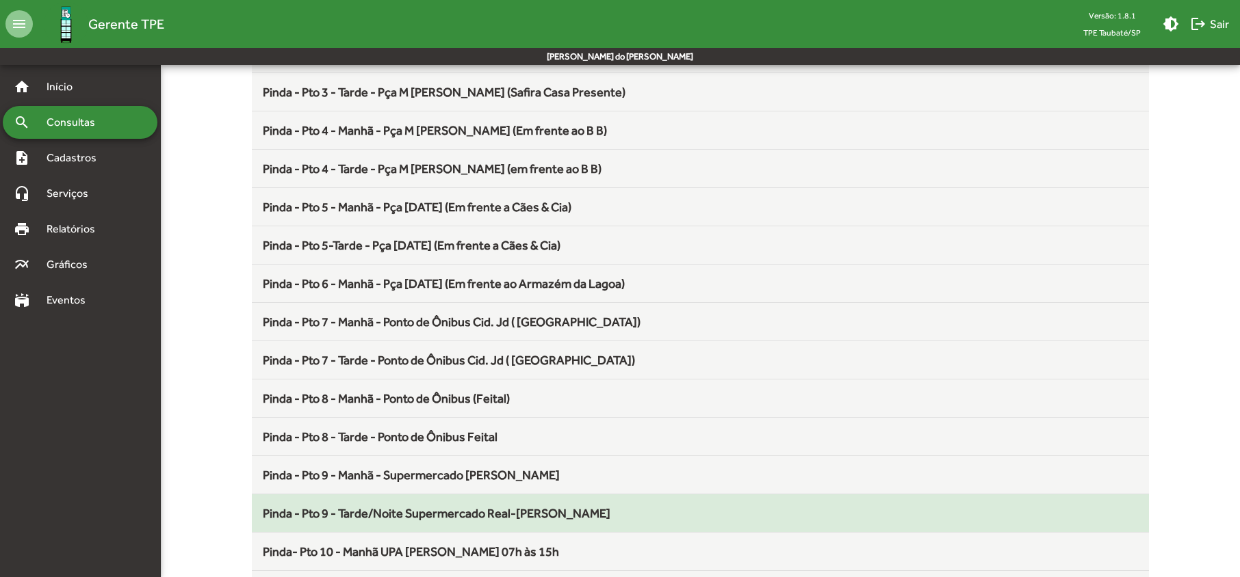
click at [442, 521] on span "Pinda - Pto 9 - Tarde/Noite Supermercado Real-[PERSON_NAME]" at bounding box center [437, 513] width 348 height 14
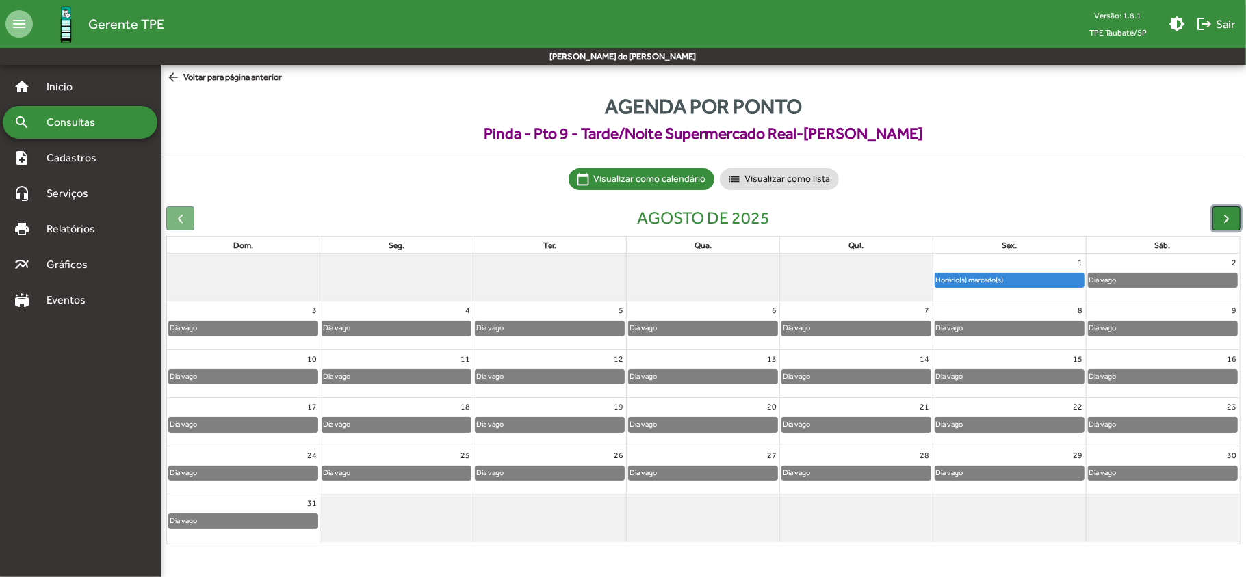
click at [1223, 216] on span "button" at bounding box center [1226, 218] width 14 height 14
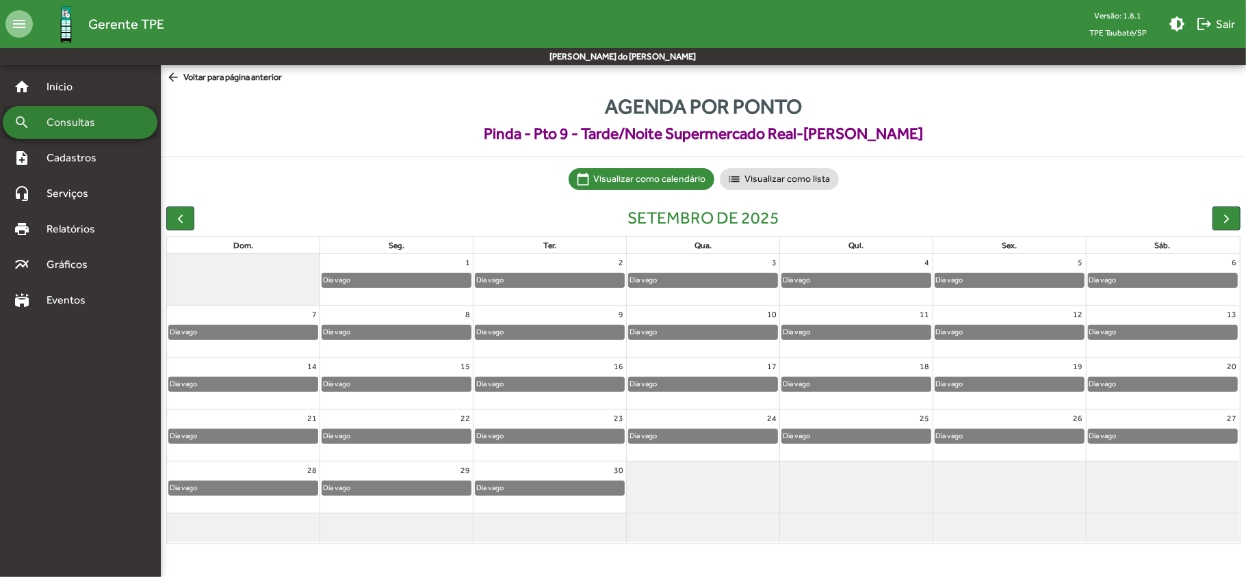
click at [83, 120] on span "Consultas" at bounding box center [75, 122] width 75 height 16
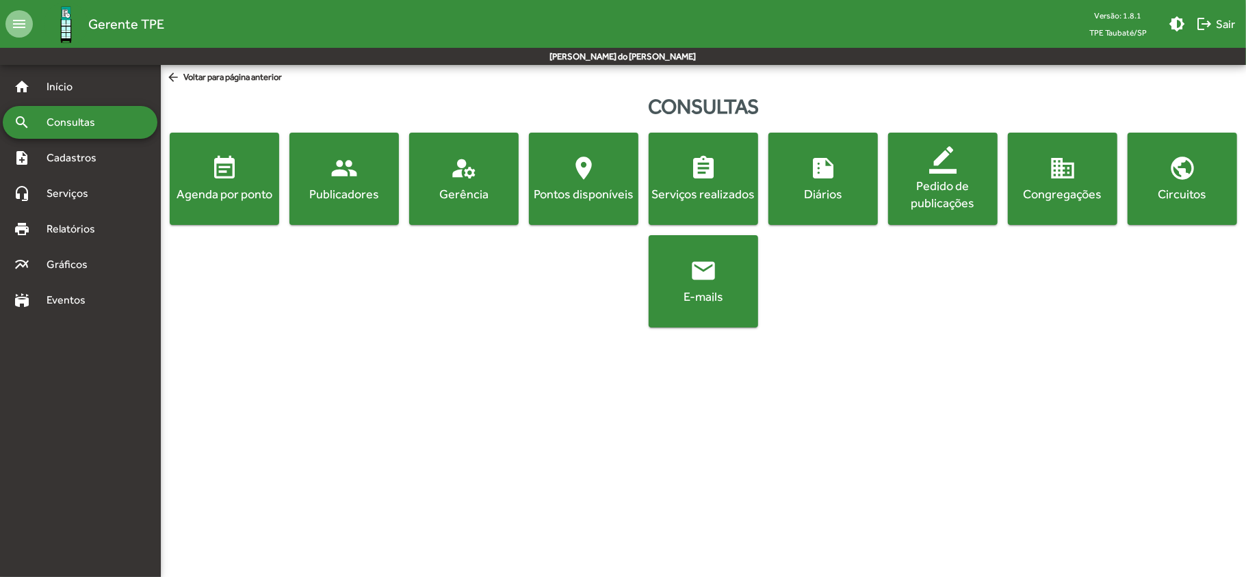
click at [187, 205] on button "event_note Agenda por ponto" at bounding box center [224, 179] width 109 height 92
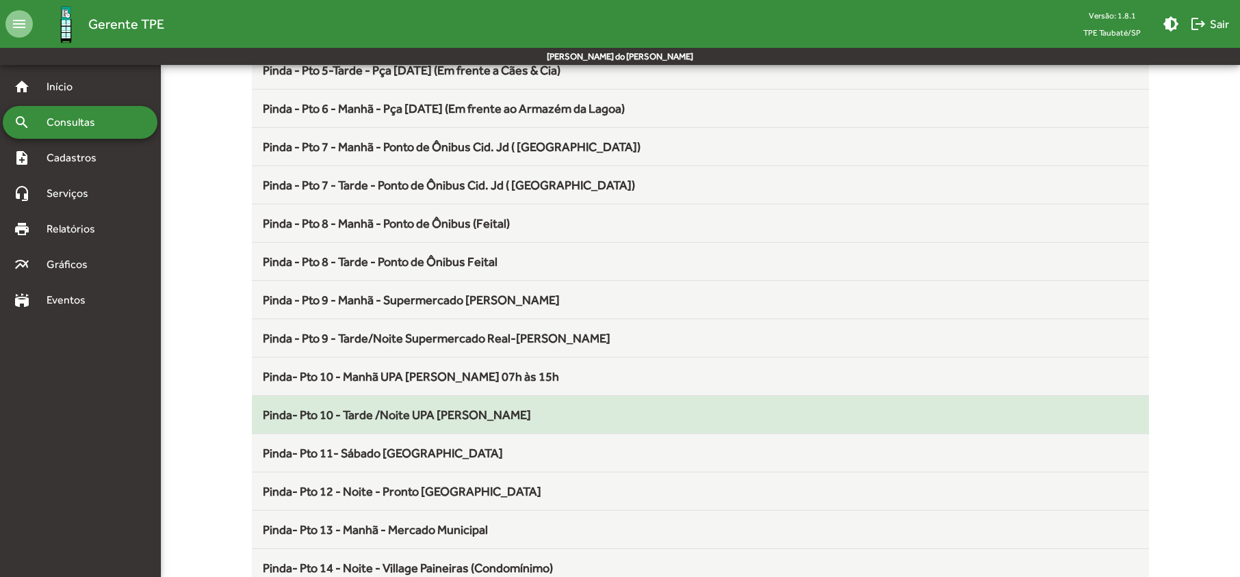
scroll to position [547, 0]
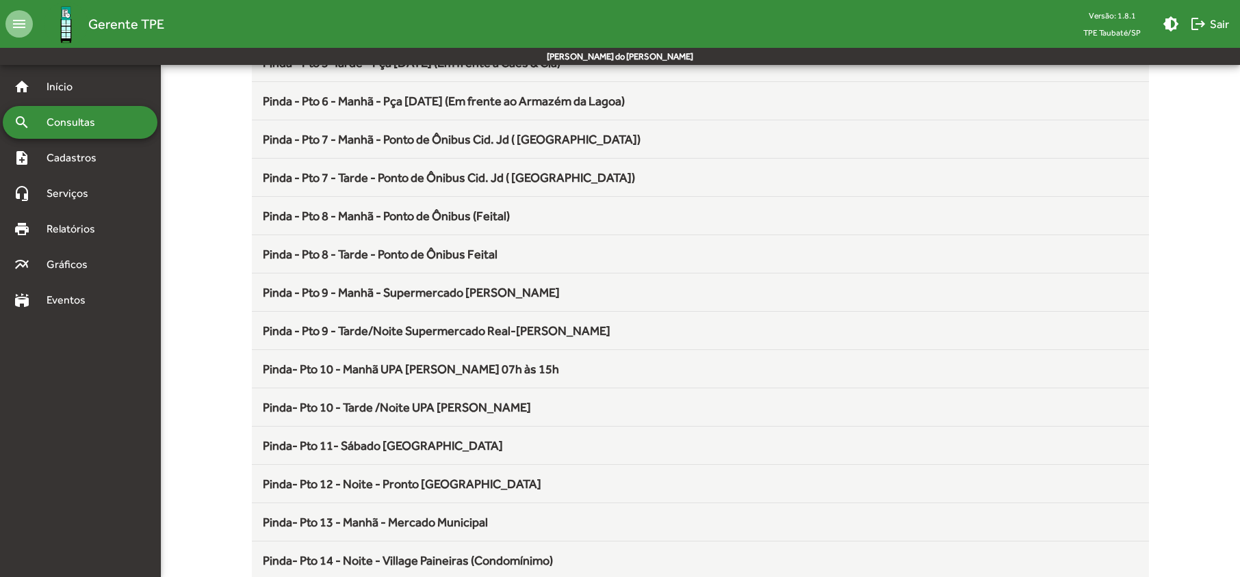
click at [439, 376] on span "Pinda- Pto 10 - Manhã UPA [PERSON_NAME] 07h às 15h" at bounding box center [411, 369] width 296 height 14
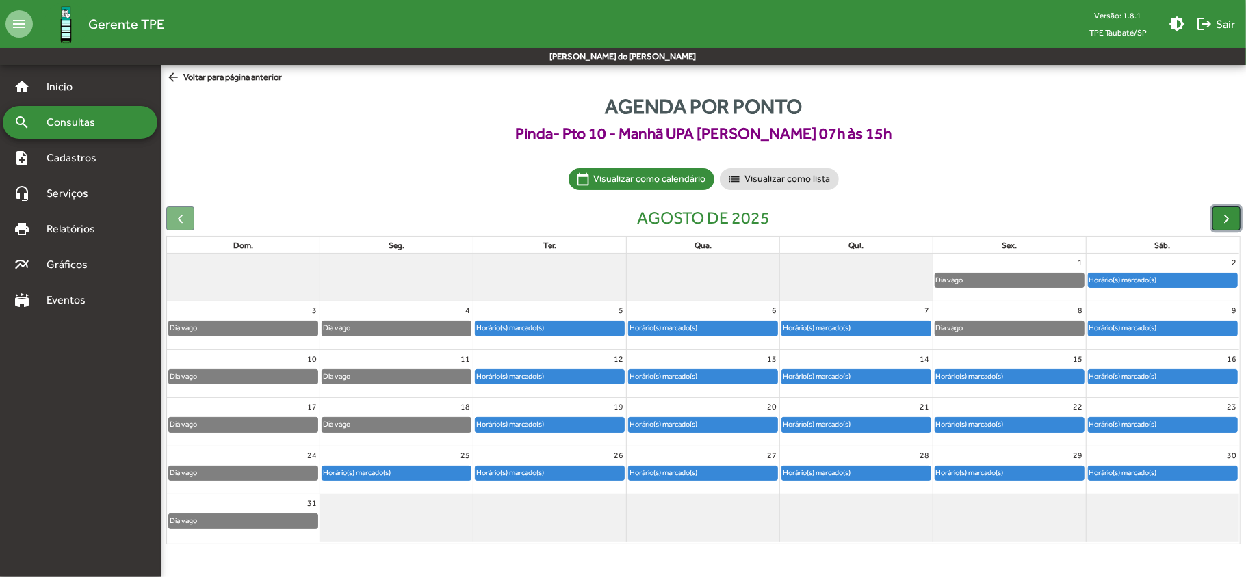
click at [1220, 216] on span "button" at bounding box center [1226, 218] width 14 height 14
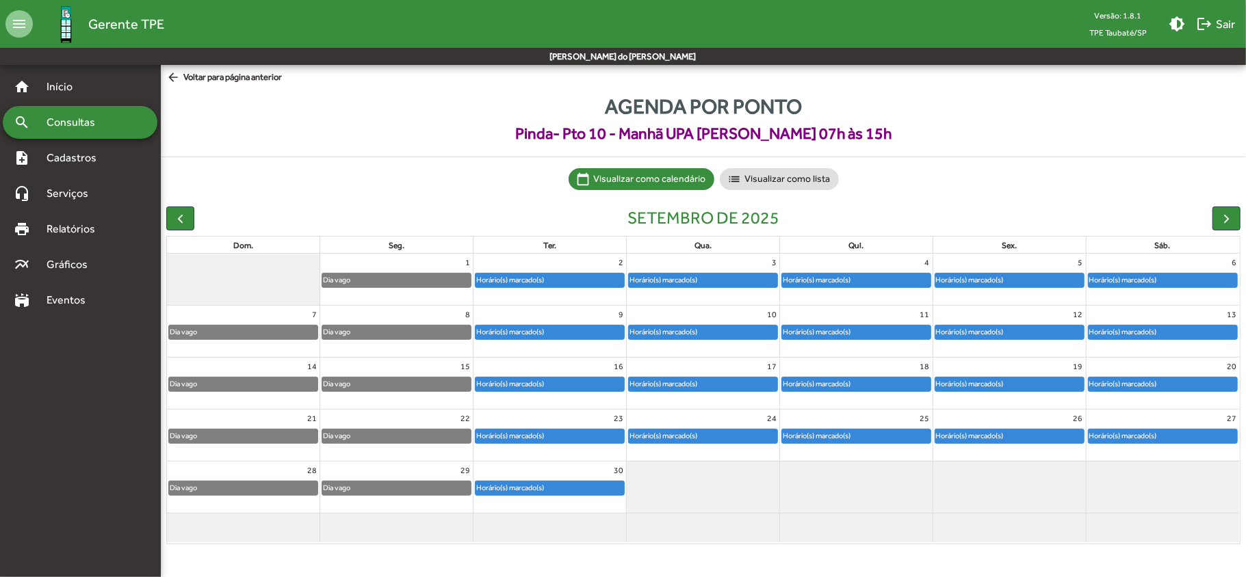
click at [100, 116] on span "Consultas" at bounding box center [75, 122] width 75 height 16
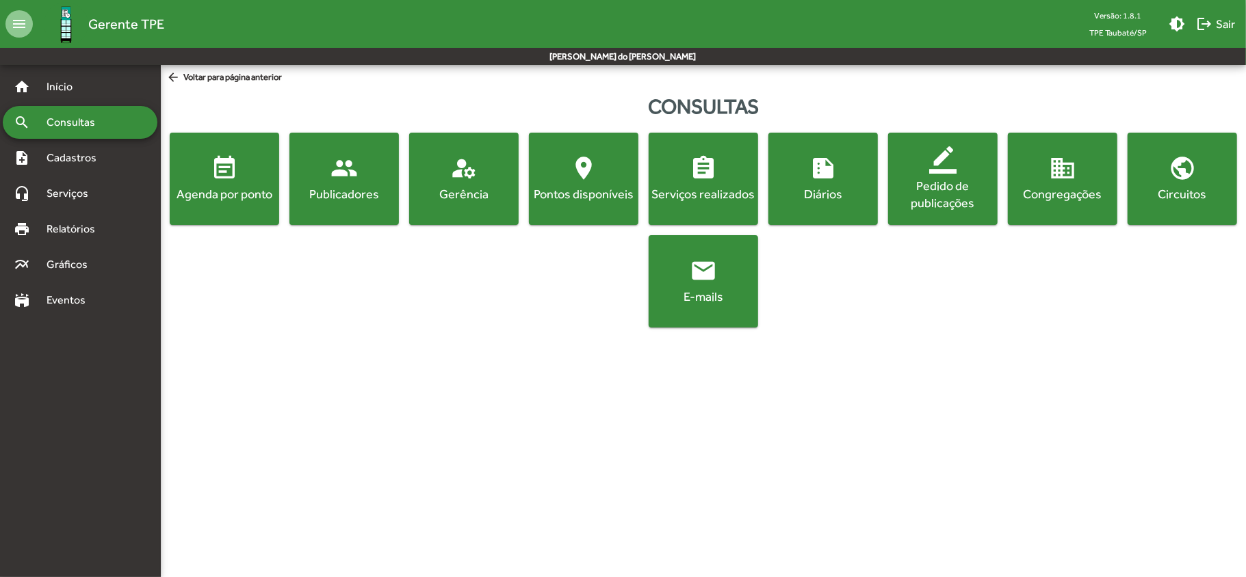
click at [214, 213] on button "event_note Agenda por ponto" at bounding box center [224, 179] width 109 height 92
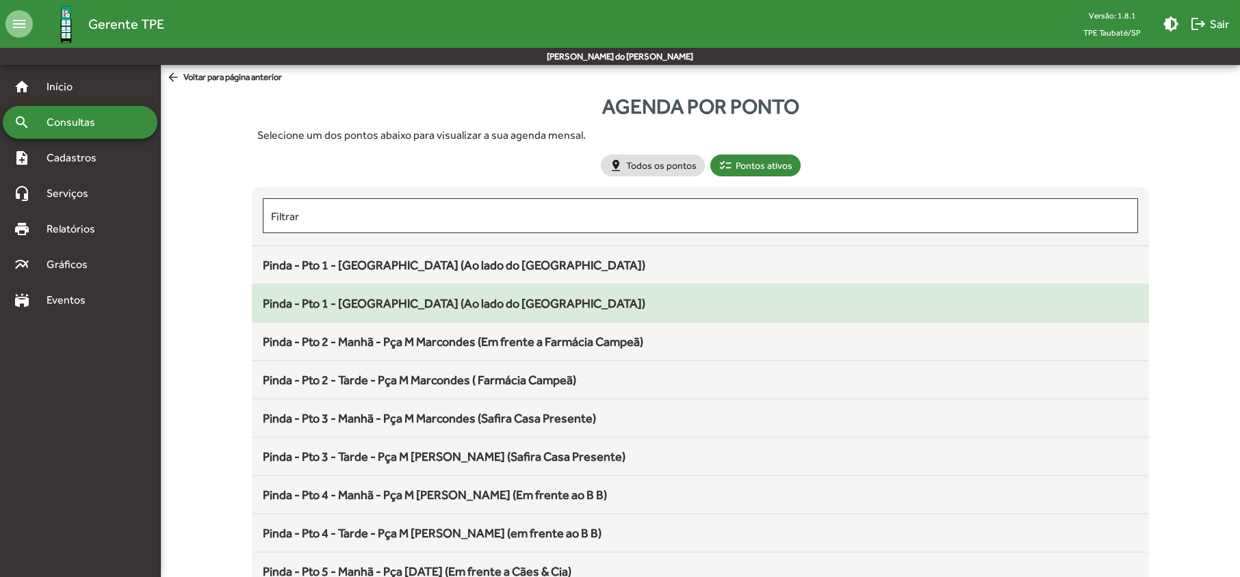
click at [461, 302] on span "Pinda - Pto 1 - [GEOGRAPHIC_DATA] (Ao lado do [GEOGRAPHIC_DATA])" at bounding box center [454, 303] width 382 height 14
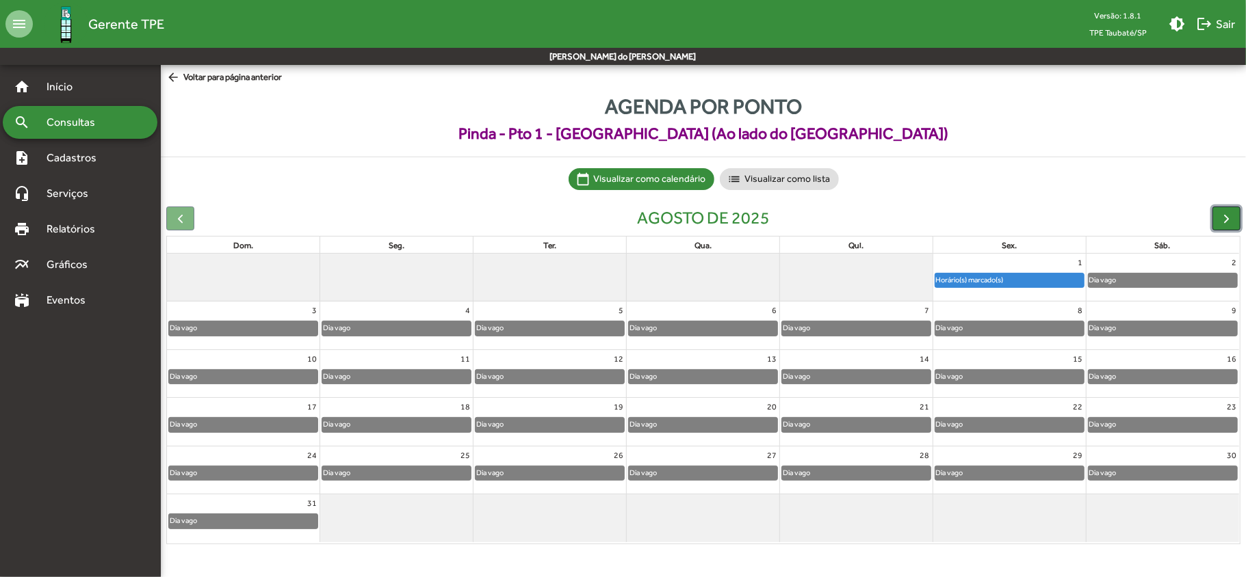
click at [1231, 222] on span "button" at bounding box center [1226, 218] width 14 height 14
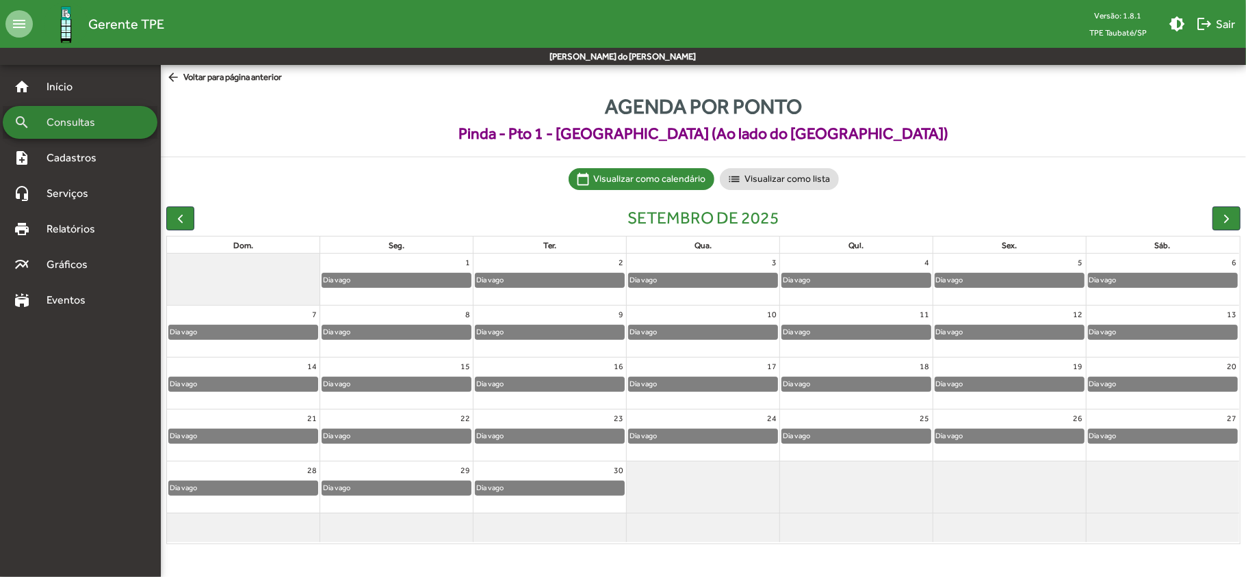
click at [86, 121] on span "Consultas" at bounding box center [75, 122] width 75 height 16
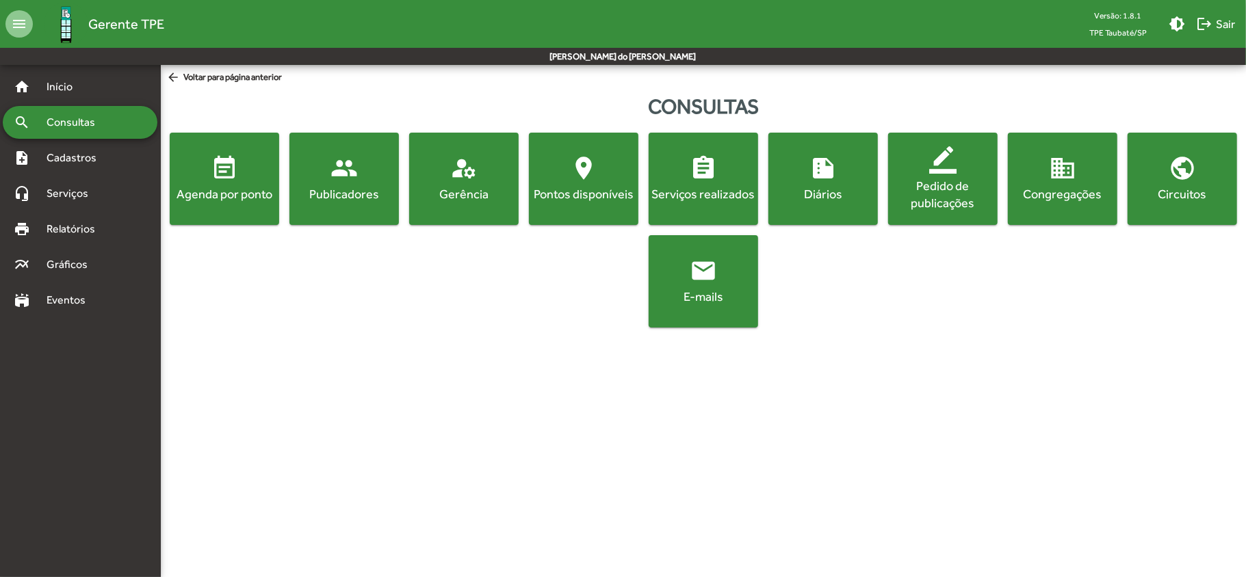
click at [215, 204] on button "event_note Agenda por ponto" at bounding box center [224, 179] width 109 height 92
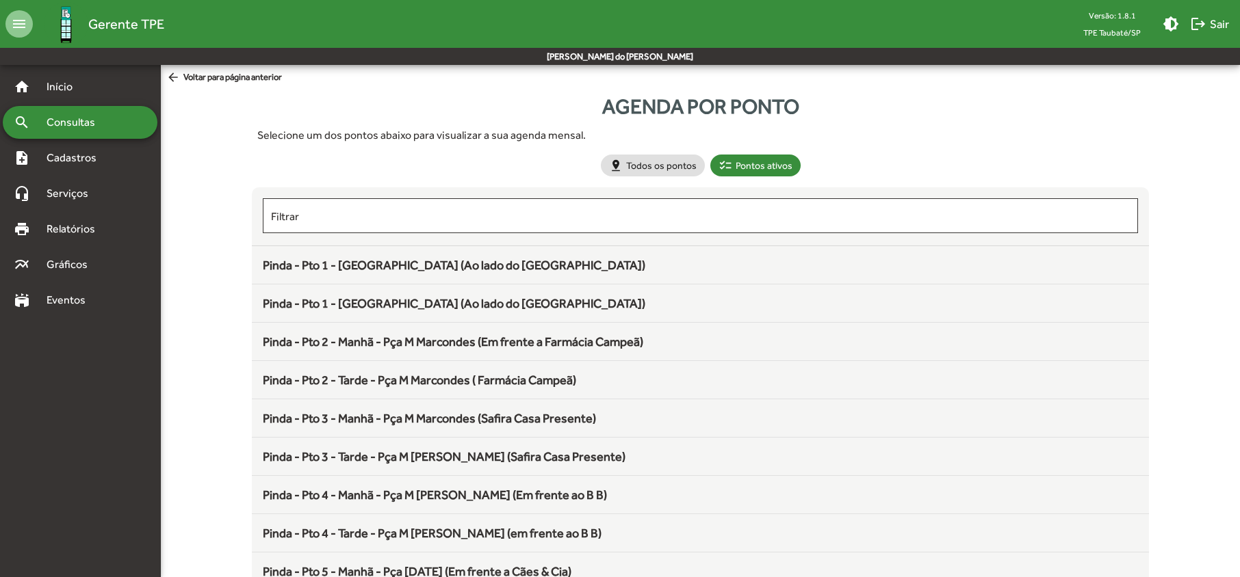
click at [550, 353] on mat-list-item "Pinda - Pto 2 - Manhã - Pça M Marcondes (Em frente a Farmácia Campeã)" at bounding box center [700, 342] width 896 height 38
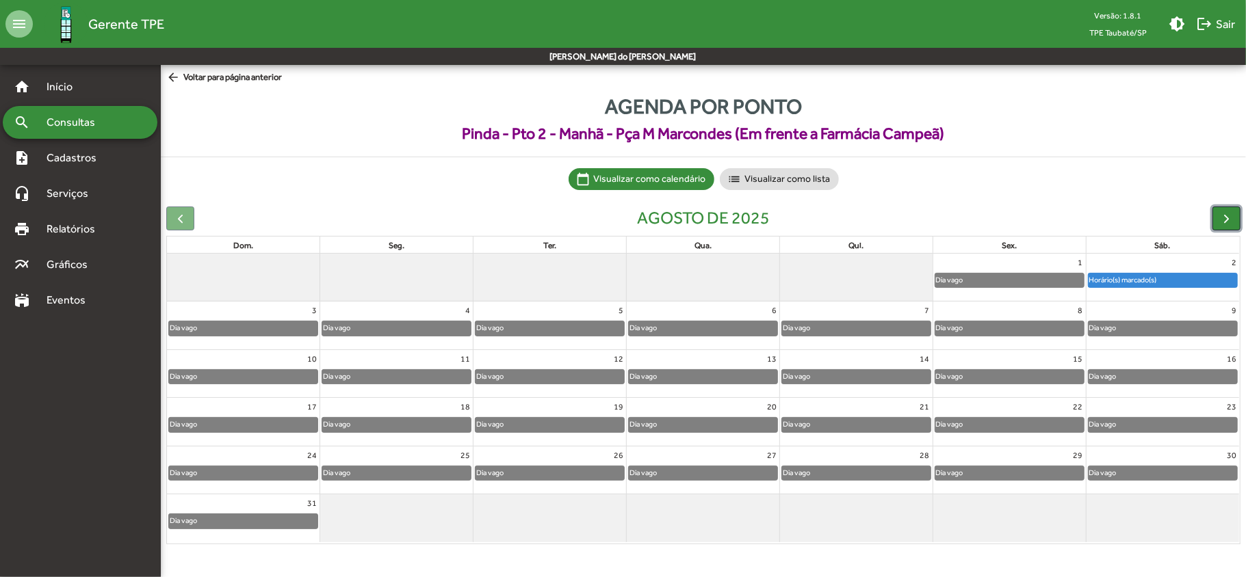
click at [1227, 218] on span "button" at bounding box center [1226, 218] width 14 height 14
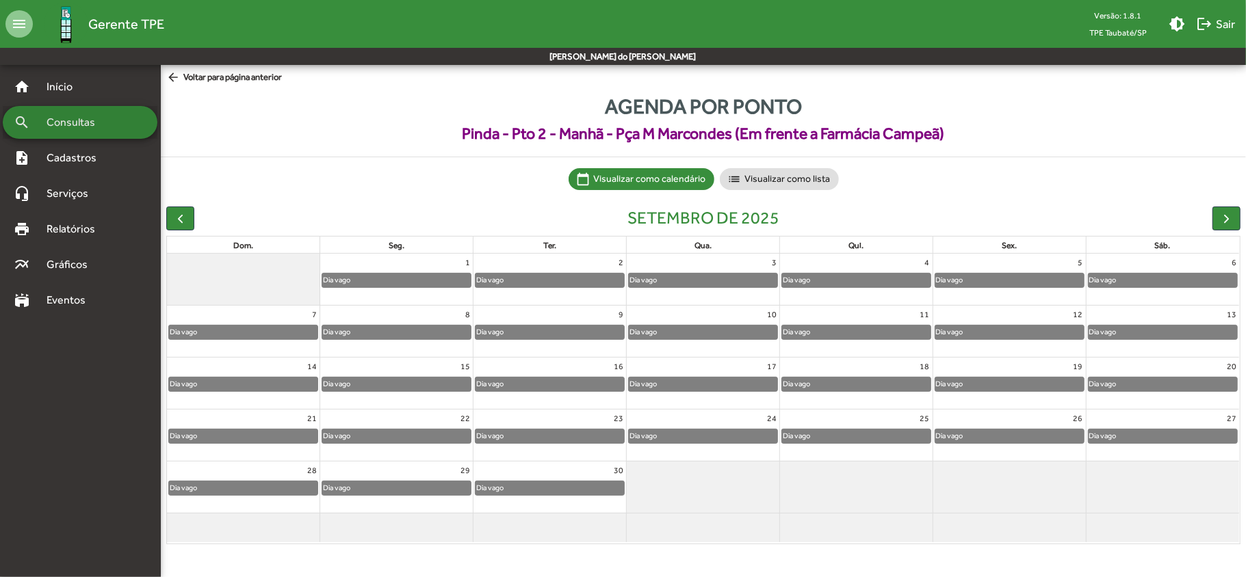
click at [59, 116] on span "Consultas" at bounding box center [75, 122] width 75 height 16
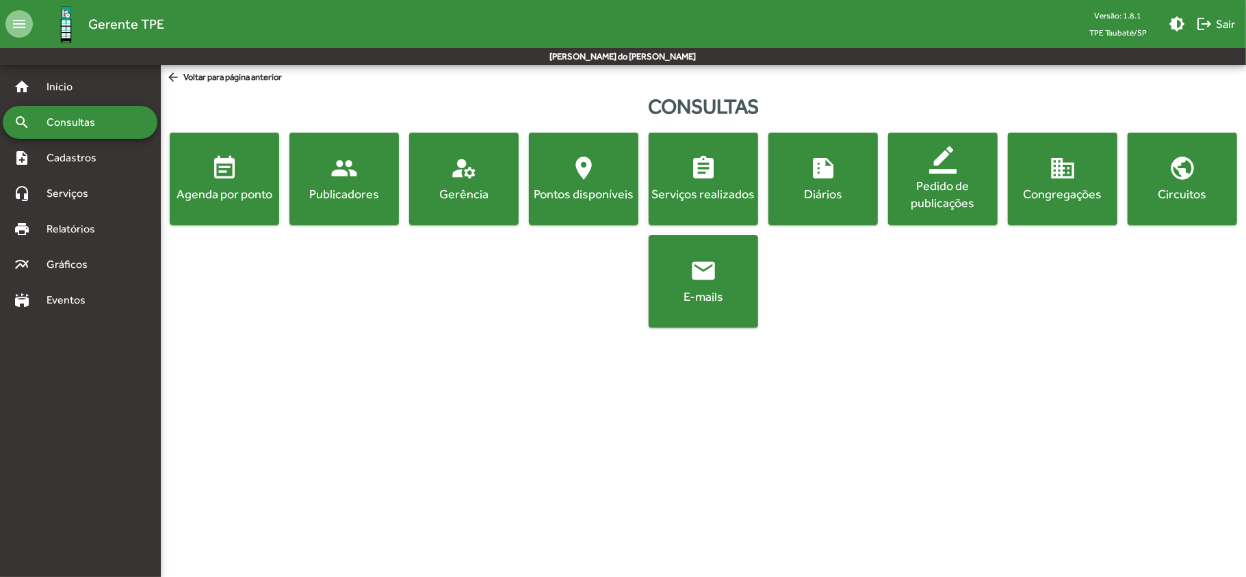
click at [203, 205] on button "event_note Agenda por ponto" at bounding box center [224, 179] width 109 height 92
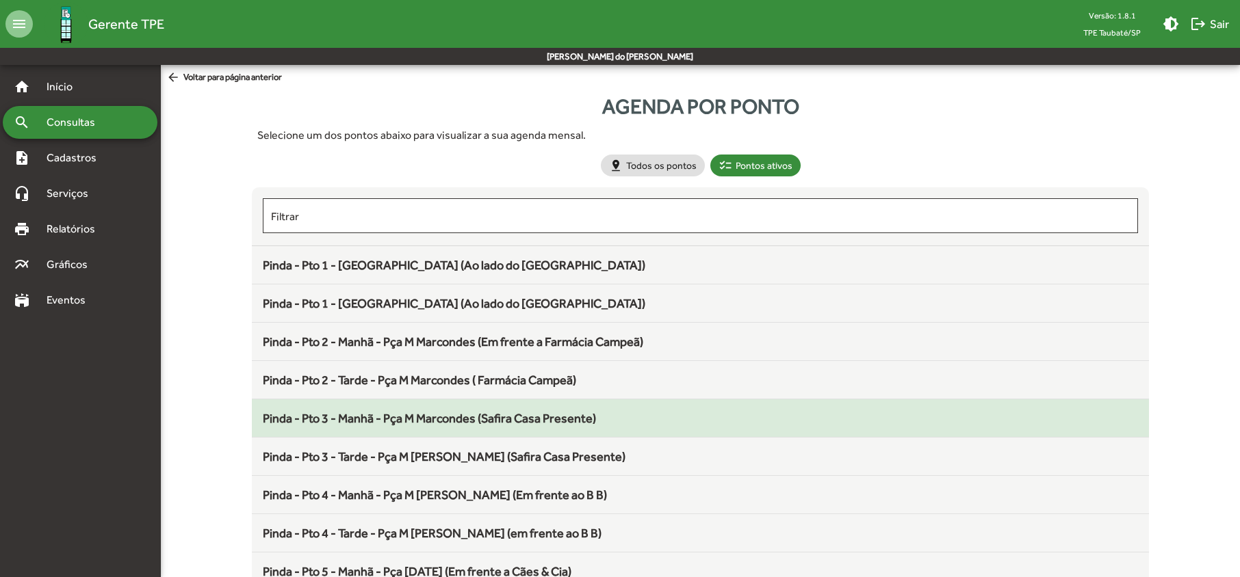
click at [395, 421] on span "Pinda - Pto 3 - Manhã - Pça M Marcondes (Safira Casa Presente)" at bounding box center [429, 418] width 333 height 14
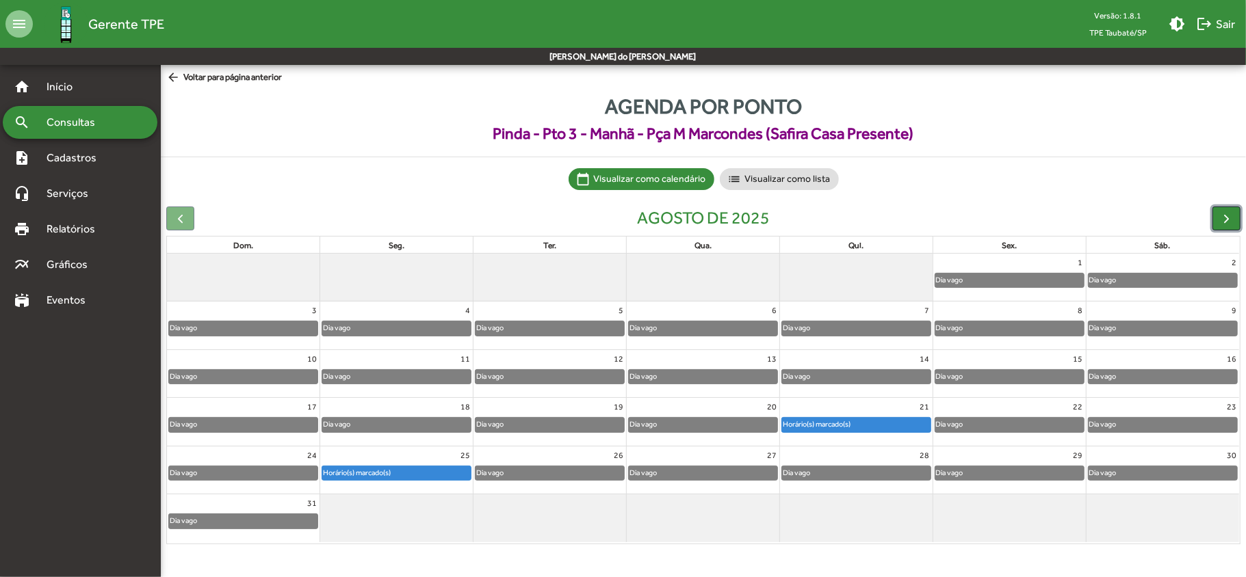
click at [1223, 226] on button "button" at bounding box center [1226, 219] width 28 height 24
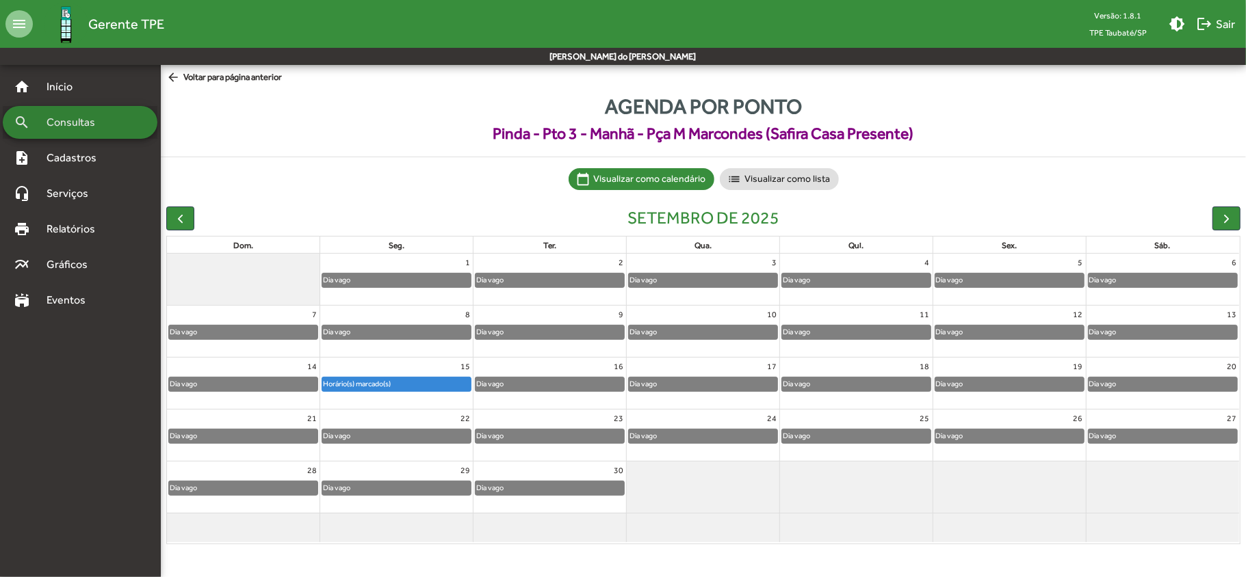
click at [88, 126] on span "Consultas" at bounding box center [75, 122] width 75 height 16
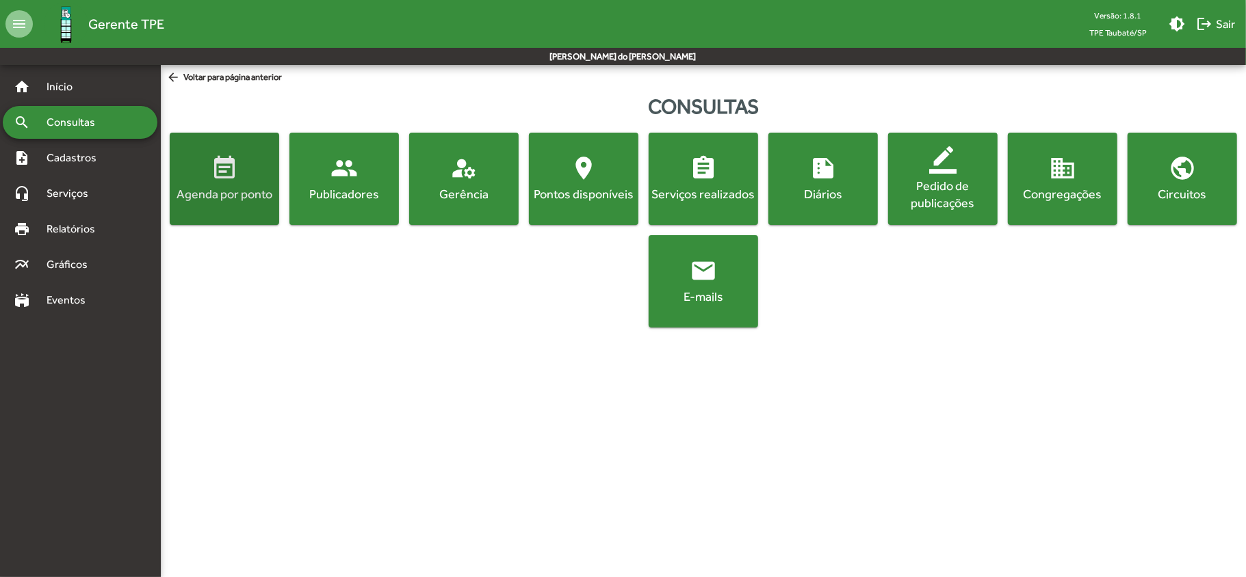
click at [205, 204] on button "event_note Agenda por ponto" at bounding box center [224, 179] width 109 height 92
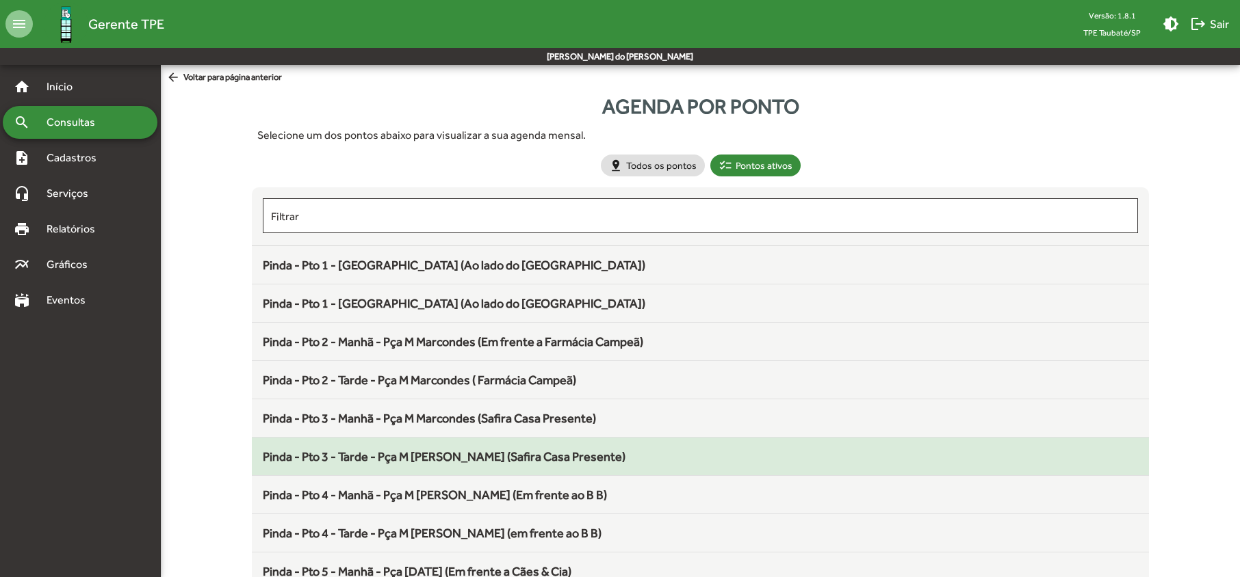
click at [365, 457] on span "Pinda - Pto 3 - Tarde - Pça M [PERSON_NAME] (Safira Casa Presente)" at bounding box center [444, 456] width 363 height 14
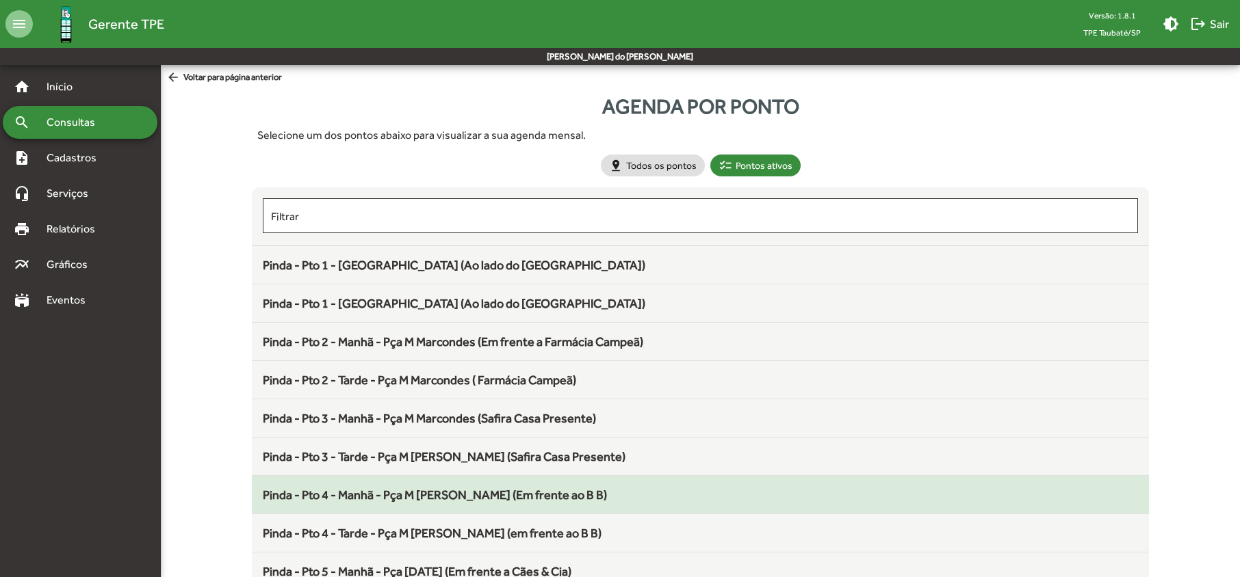
click at [371, 499] on span "Pinda - Pto 4 - Manhã - Pça M [PERSON_NAME] (Em frente ao B B)" at bounding box center [435, 495] width 344 height 14
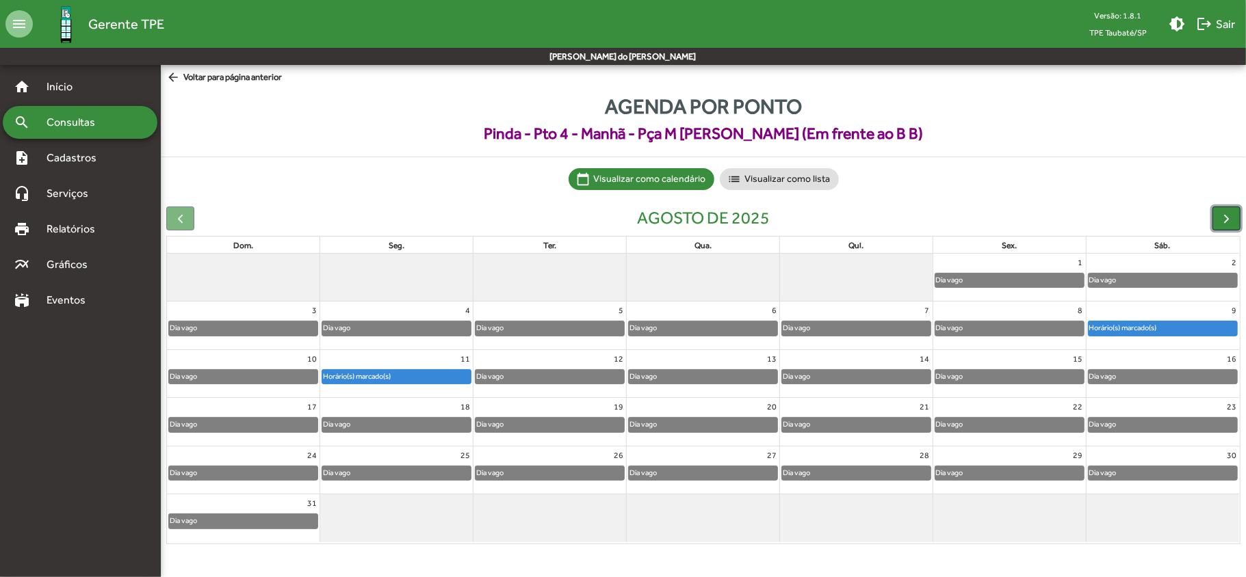
click at [1222, 222] on span "button" at bounding box center [1226, 218] width 14 height 14
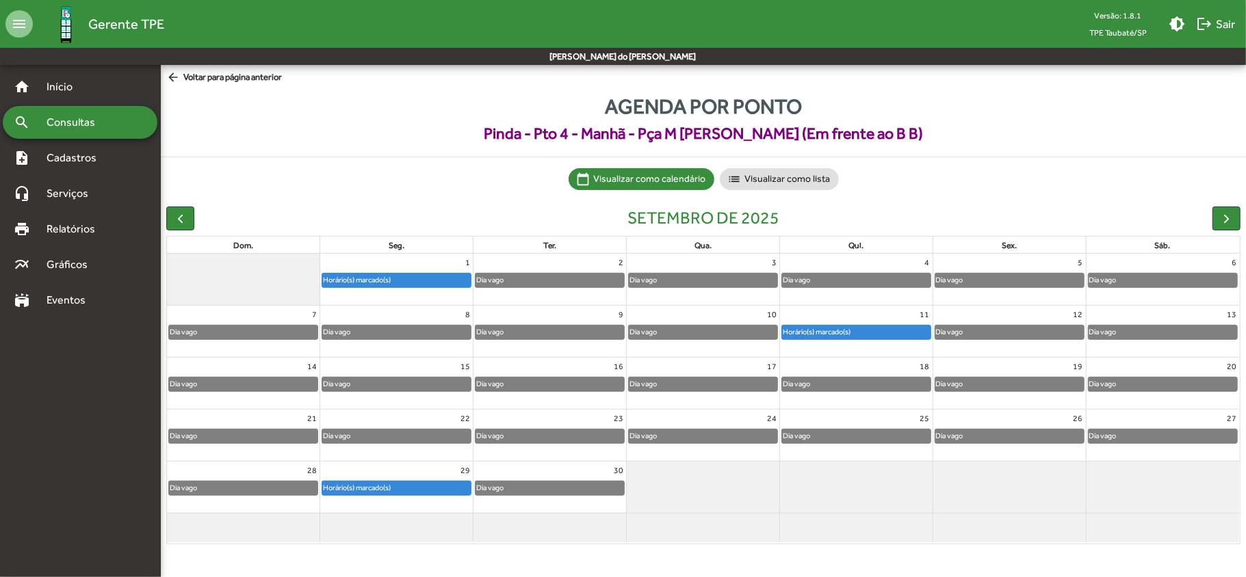
click at [60, 113] on div "search Consultas" at bounding box center [80, 122] width 155 height 33
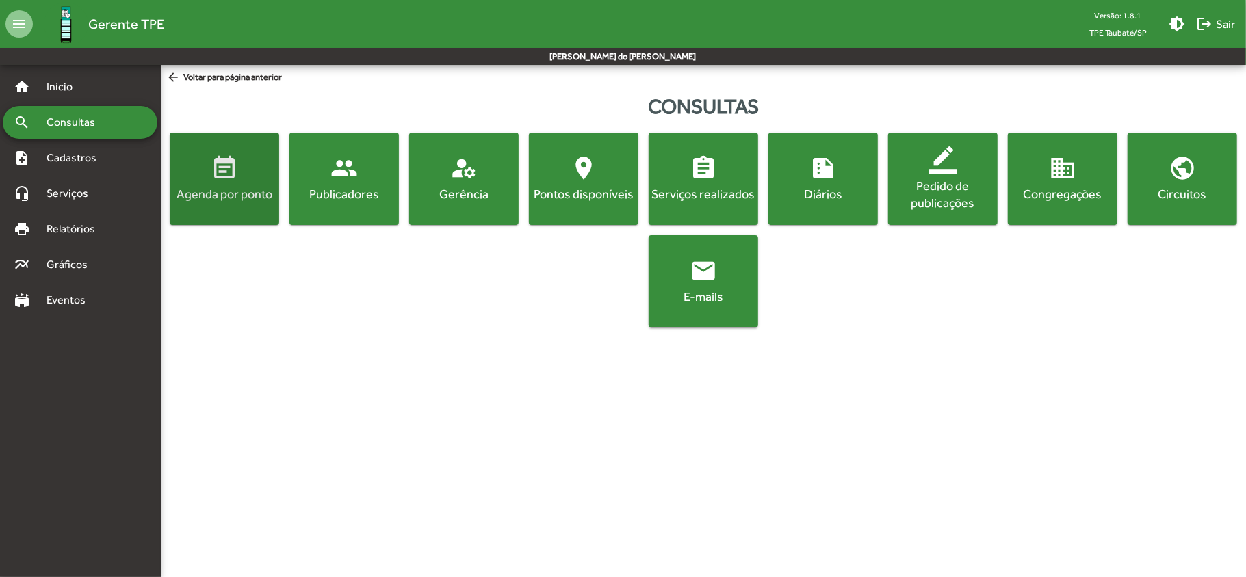
click at [241, 208] on button "event_note Agenda por ponto" at bounding box center [224, 179] width 109 height 92
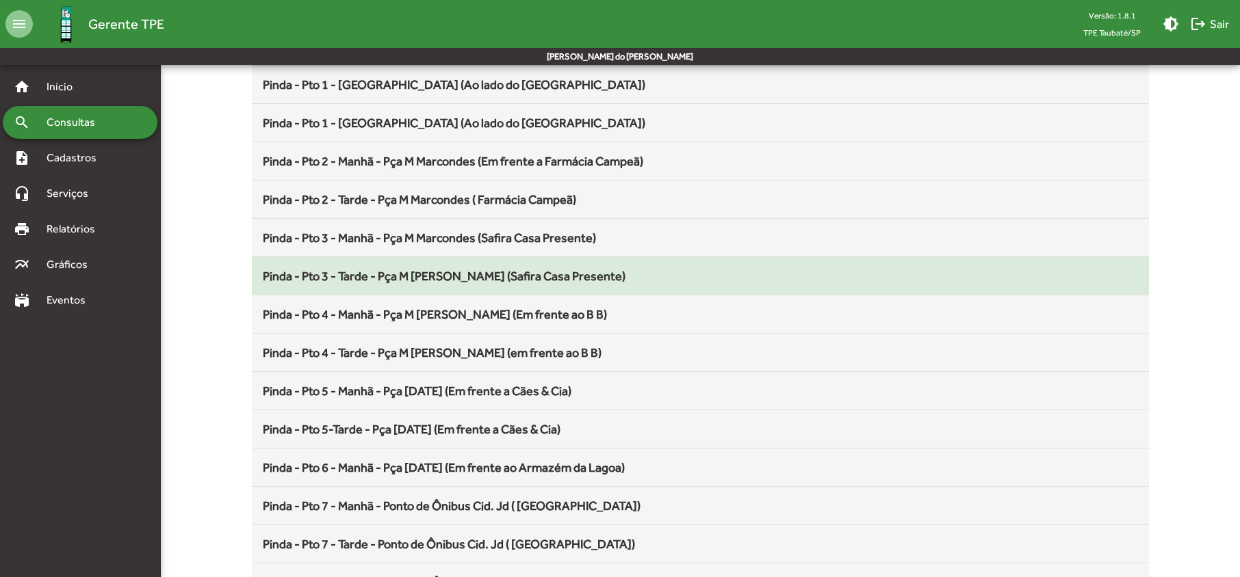
scroll to position [182, 0]
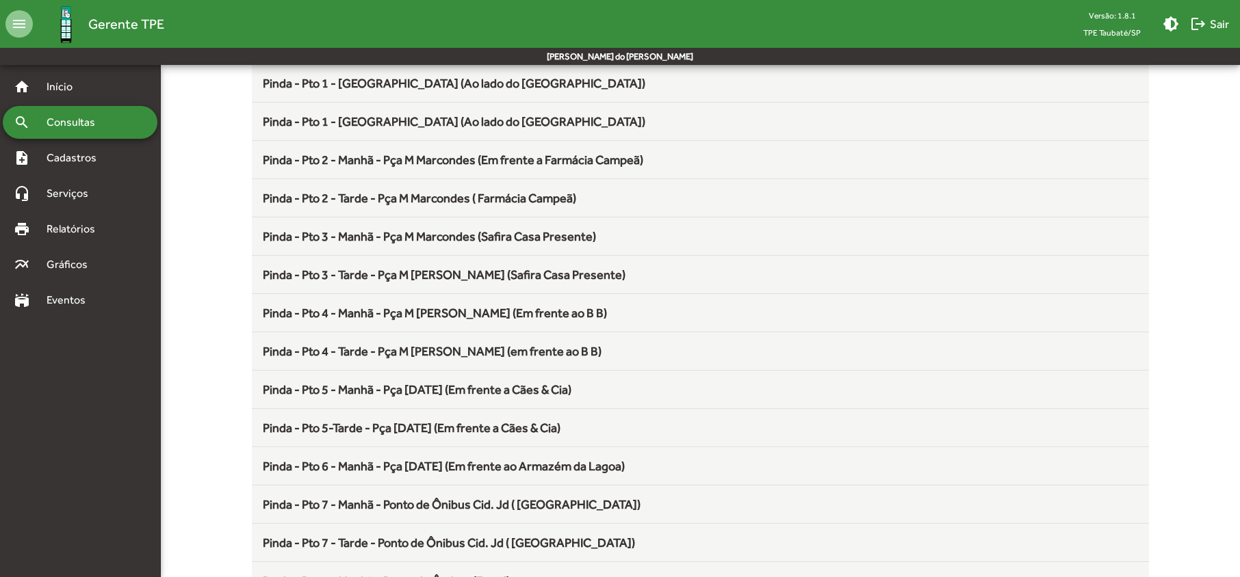
click at [531, 353] on span "Pinda - Pto 4 - Tarde - Pça M [PERSON_NAME] (em frente ao B B)" at bounding box center [432, 351] width 339 height 14
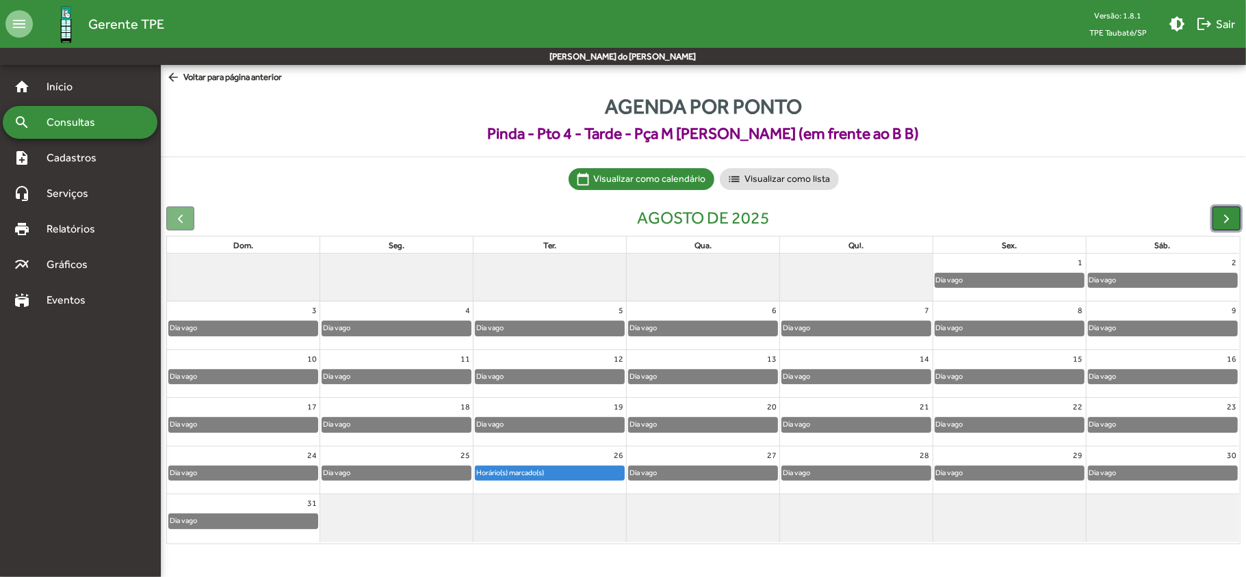
click at [1223, 220] on span "button" at bounding box center [1226, 218] width 14 height 14
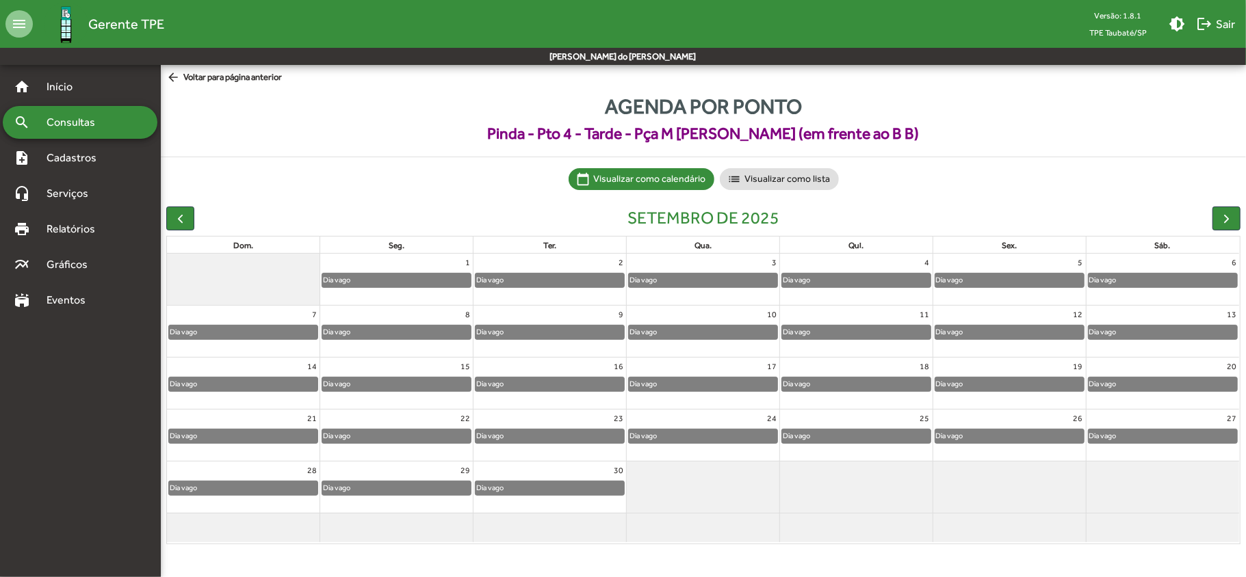
click at [102, 123] on span "Consultas" at bounding box center [75, 122] width 75 height 16
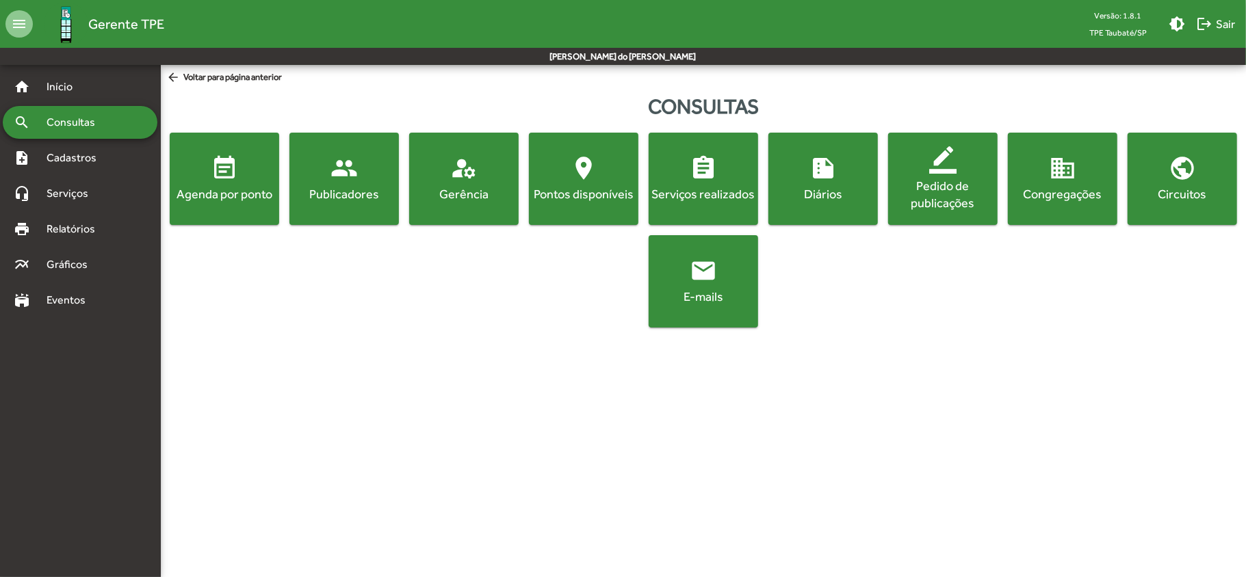
click at [222, 216] on button "event_note Agenda por ponto" at bounding box center [224, 179] width 109 height 92
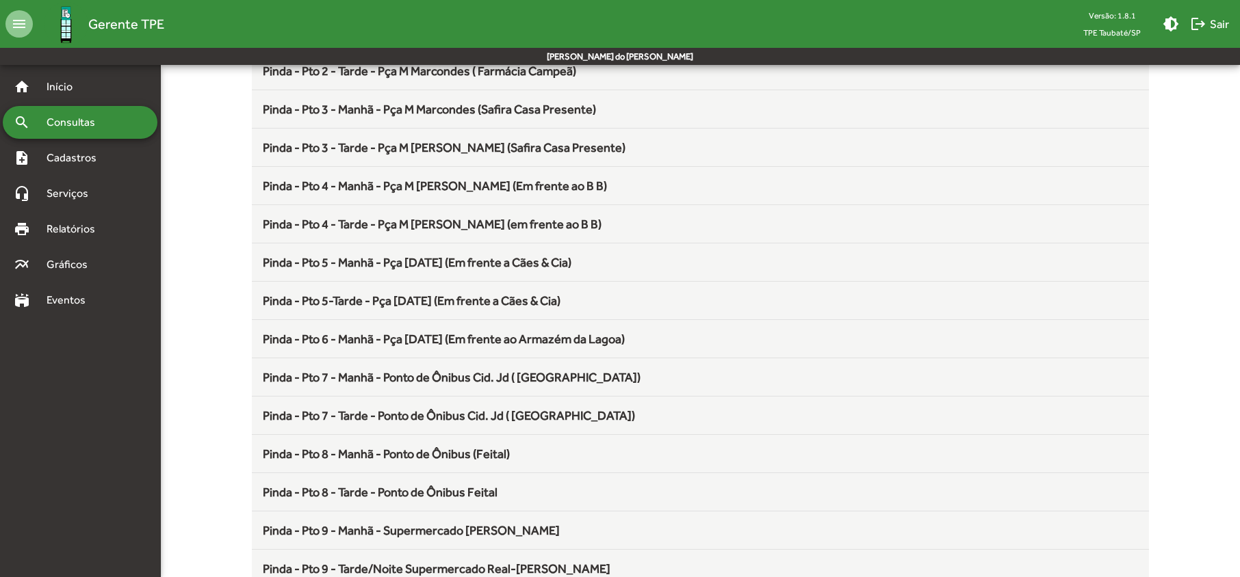
scroll to position [365, 0]
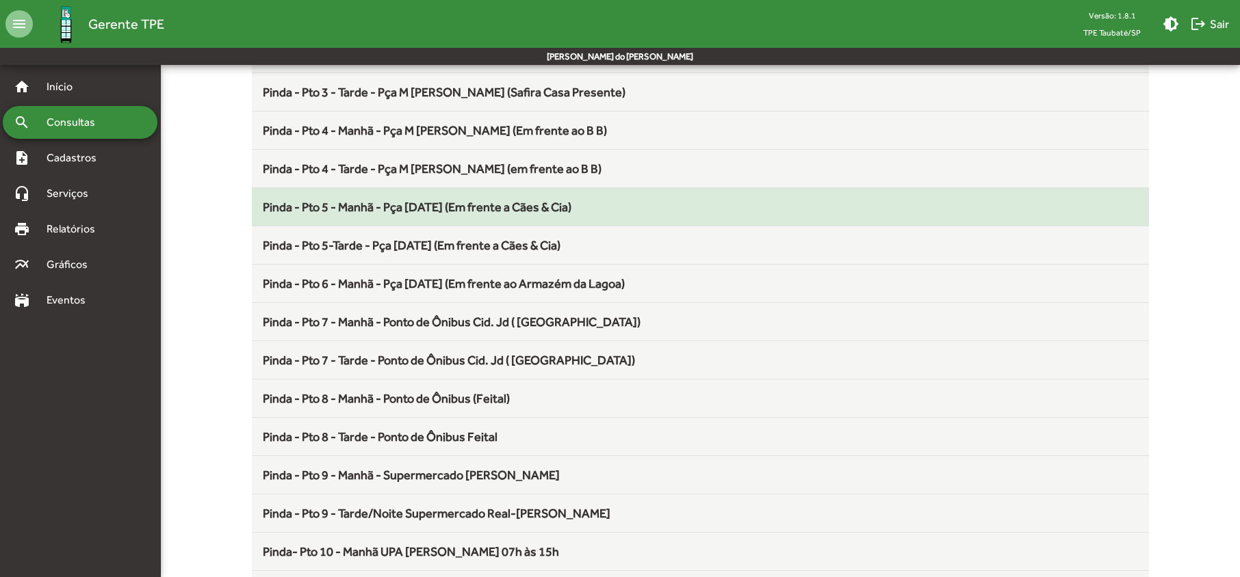
click at [365, 209] on span "Pinda - Pto 5 - Manhã - Pça [DATE] (Em frente a Cães & Cia)" at bounding box center [417, 207] width 309 height 14
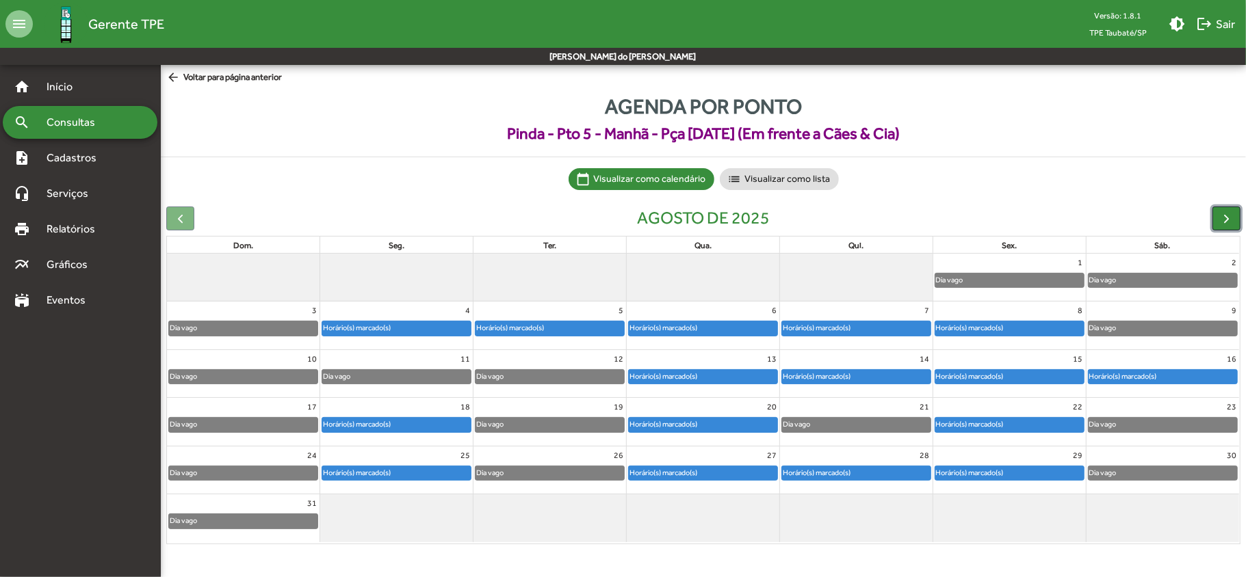
click at [1224, 219] on span "button" at bounding box center [1226, 218] width 14 height 14
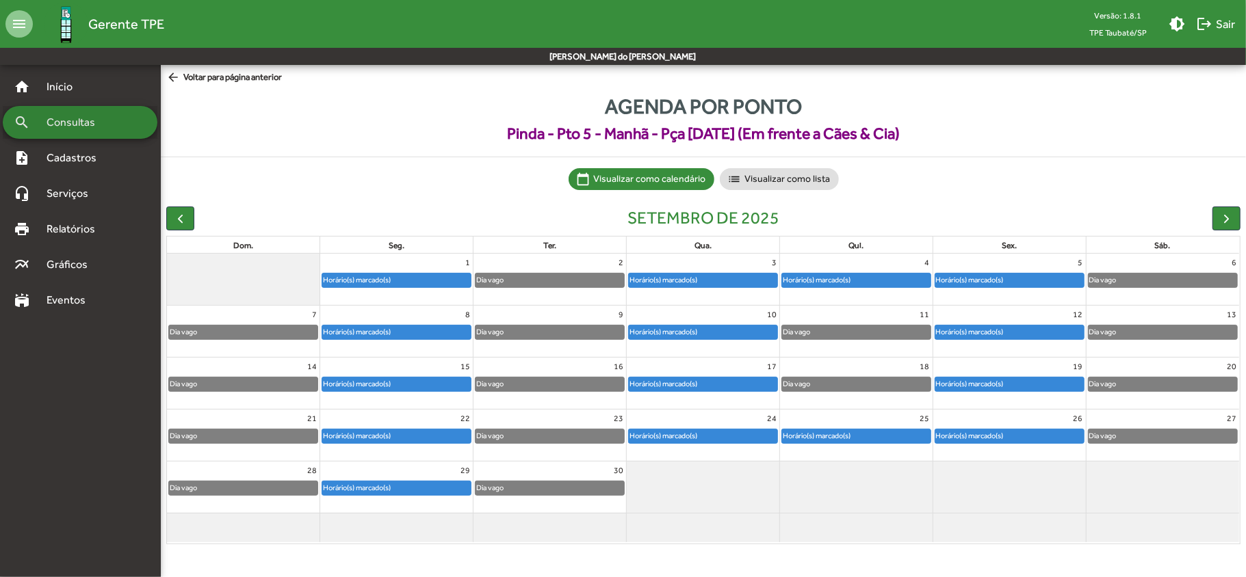
click at [82, 126] on span "Consultas" at bounding box center [75, 122] width 75 height 16
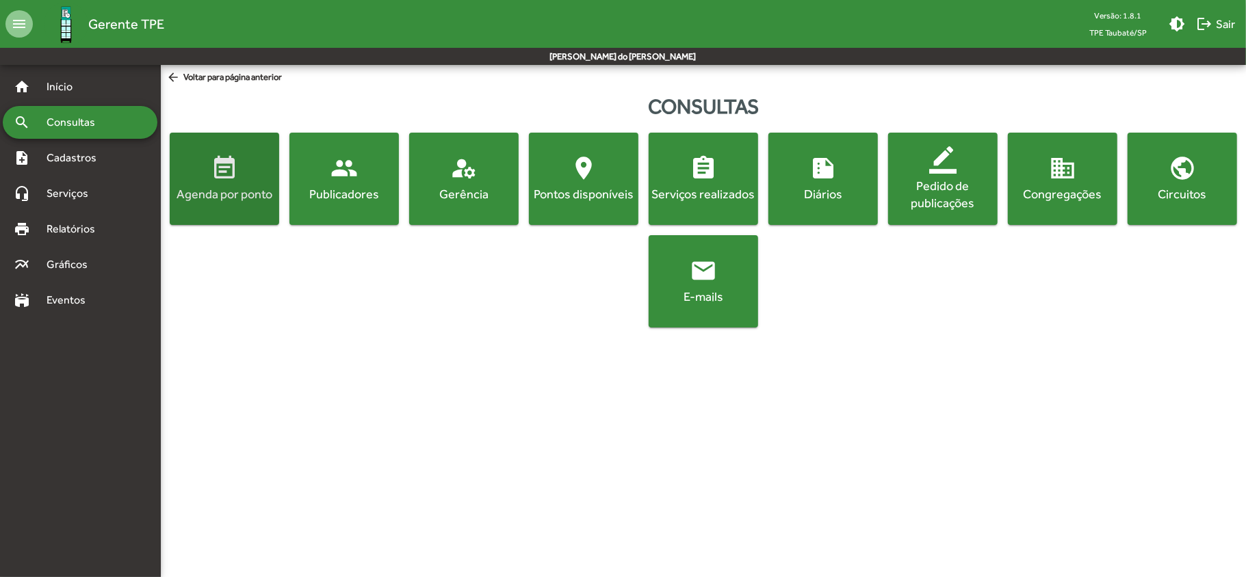
click at [220, 207] on button "event_note Agenda por ponto" at bounding box center [224, 179] width 109 height 92
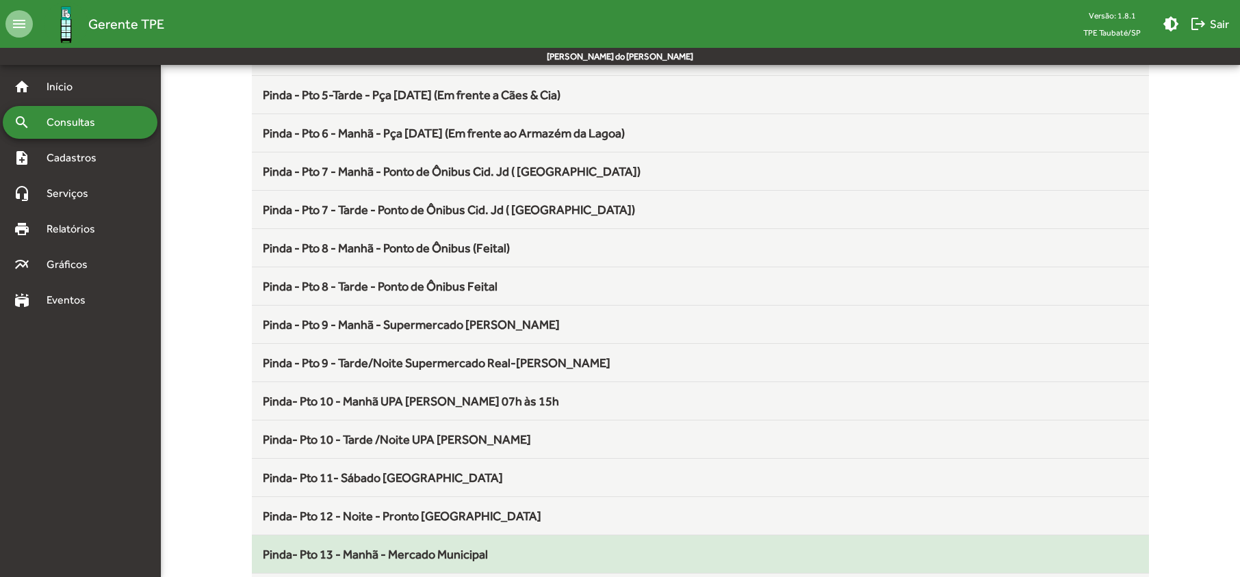
scroll to position [547, 0]
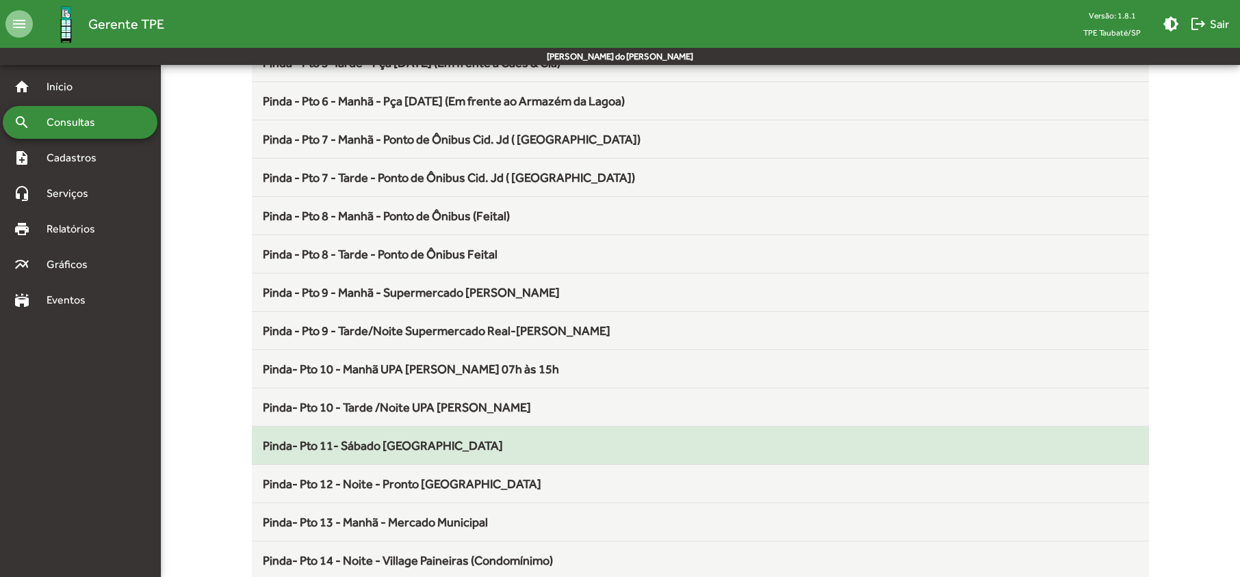
click at [468, 445] on span "Pinda- Pto 11- Sábado [GEOGRAPHIC_DATA]" at bounding box center [383, 446] width 240 height 14
